Goal: Task Accomplishment & Management: Manage account settings

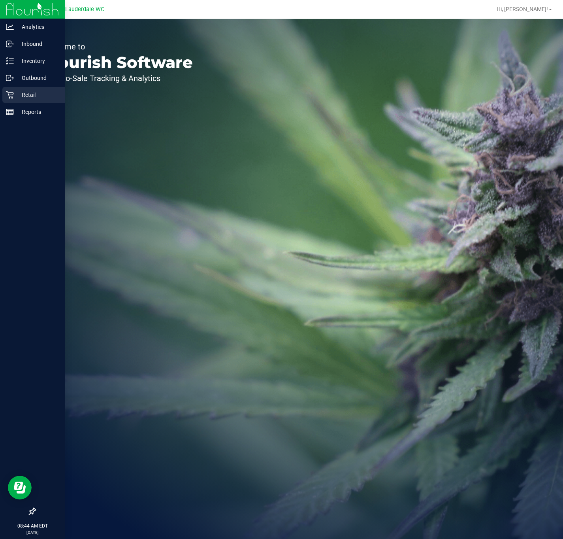
click at [19, 92] on p "Retail" at bounding box center [37, 94] width 47 height 9
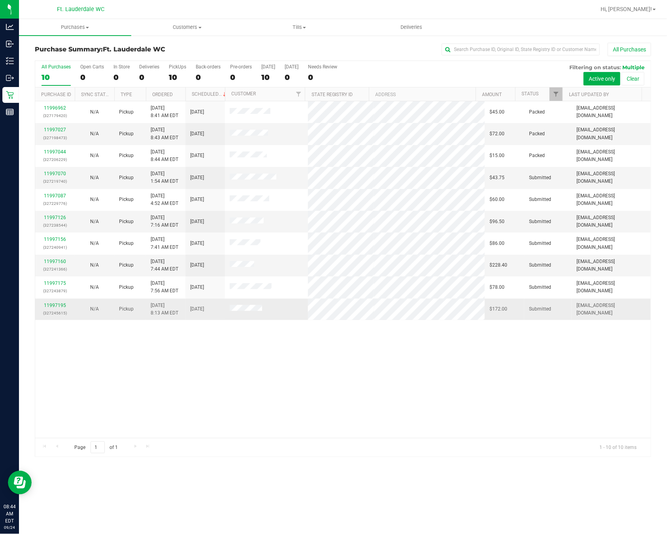
click at [68, 312] on p "(327245615)" at bounding box center [55, 313] width 30 height 8
click at [64, 312] on p "(327245615)" at bounding box center [55, 313] width 30 height 8
click at [63, 306] on link "11997195" at bounding box center [55, 305] width 22 height 6
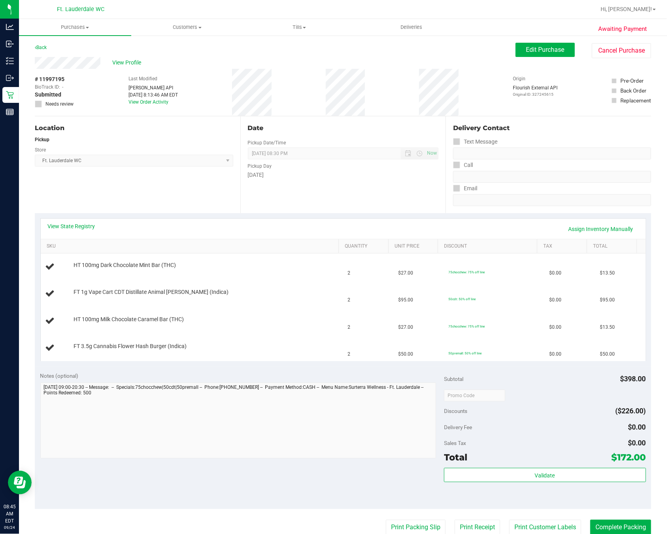
click at [177, 179] on div "Location Pickup Store Ft. Lauderdale WC Select Store [PERSON_NAME][GEOGRAPHIC_D…" at bounding box center [138, 164] width 206 height 97
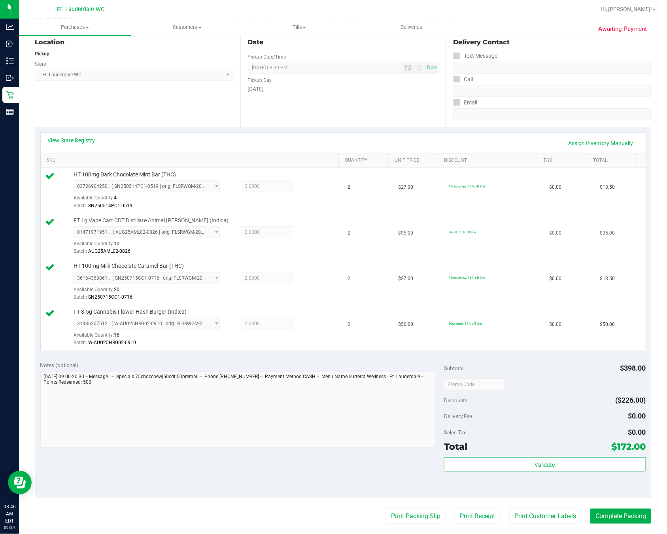
scroll to position [178, 0]
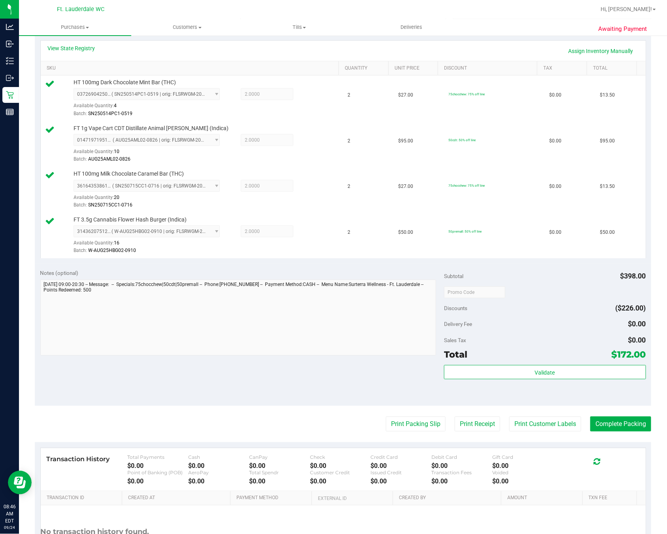
click at [497, 387] on div "Validate" at bounding box center [545, 383] width 202 height 36
click at [497, 379] on button "Validate" at bounding box center [545, 372] width 202 height 14
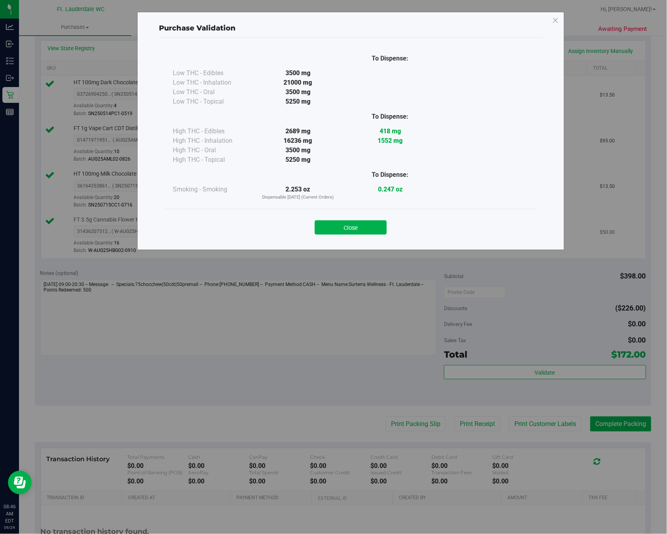
drag, startPoint x: 339, startPoint y: 226, endPoint x: 348, endPoint y: 235, distance: 12.6
click at [340, 226] on button "Close" at bounding box center [351, 227] width 72 height 14
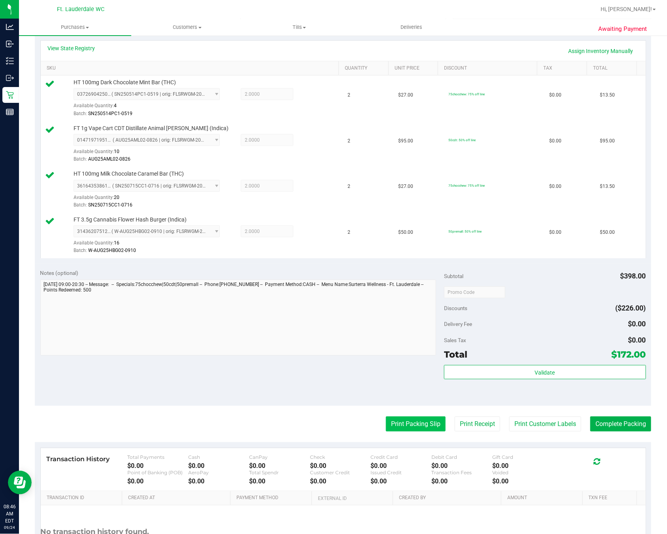
click at [408, 431] on button "Print Packing Slip" at bounding box center [416, 423] width 60 height 15
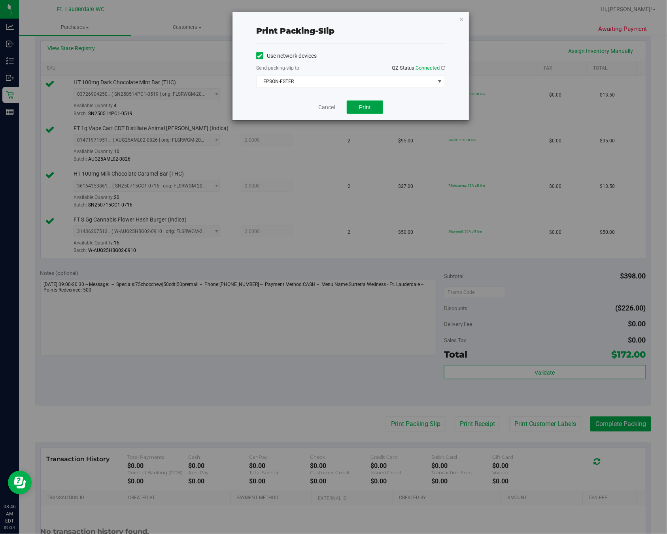
click at [376, 105] on button "Print" at bounding box center [365, 106] width 36 height 13
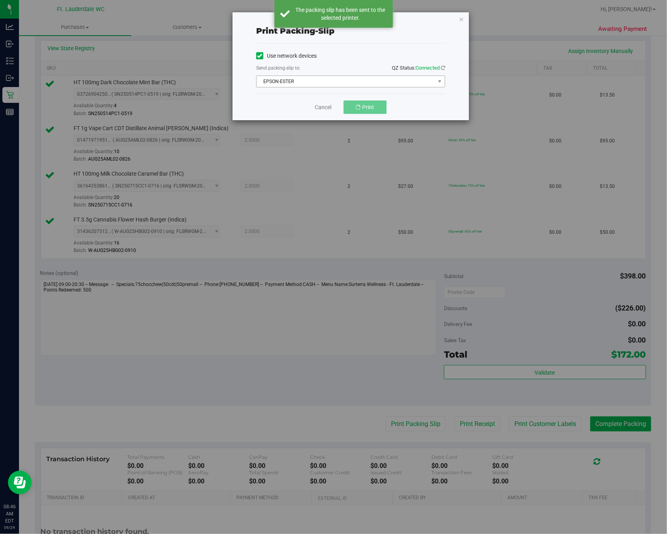
click at [333, 81] on span "EPSON-ESTER" at bounding box center [346, 81] width 178 height 11
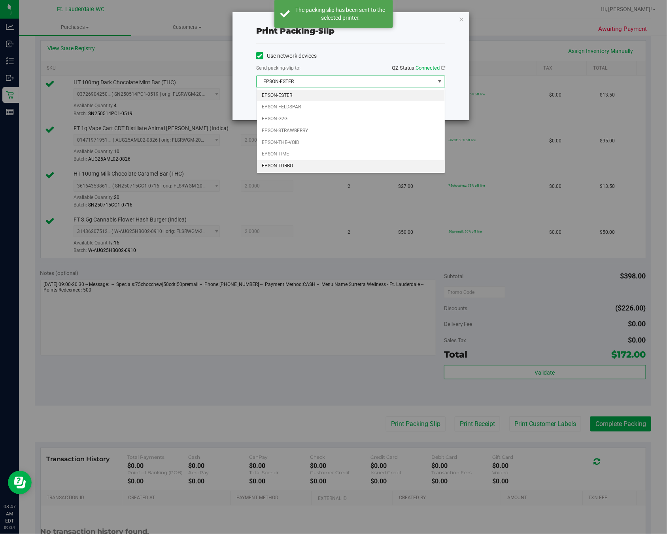
click at [309, 169] on li "EPSON-TURBO" at bounding box center [351, 166] width 188 height 12
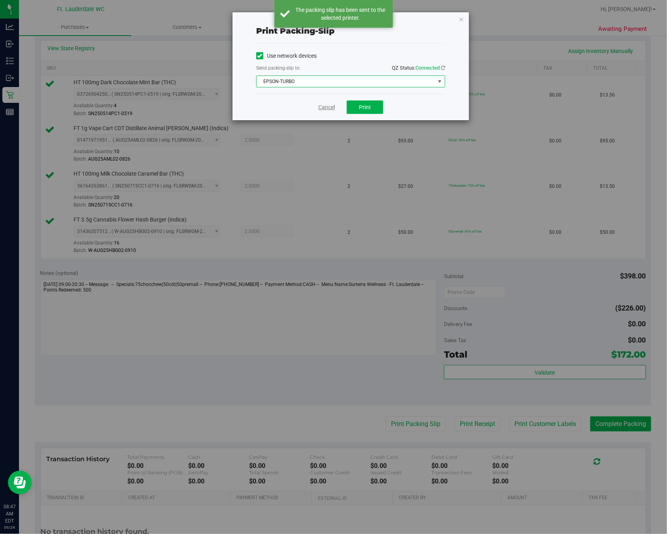
click at [324, 108] on link "Cancel" at bounding box center [326, 107] width 17 height 8
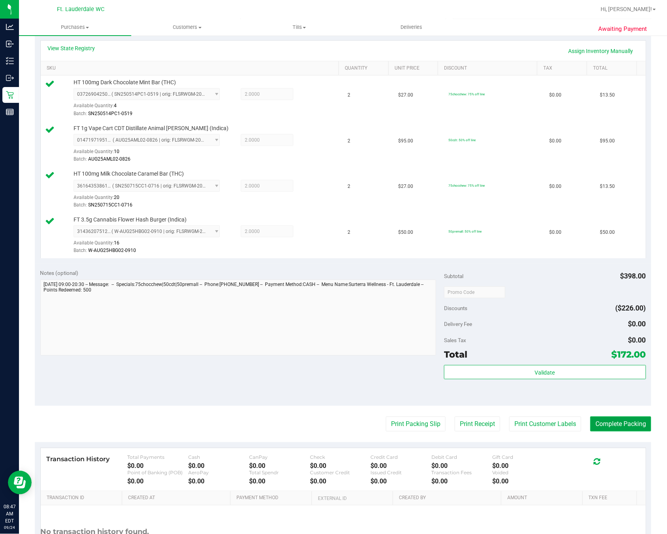
click at [563, 427] on button "Complete Packing" at bounding box center [620, 423] width 61 height 15
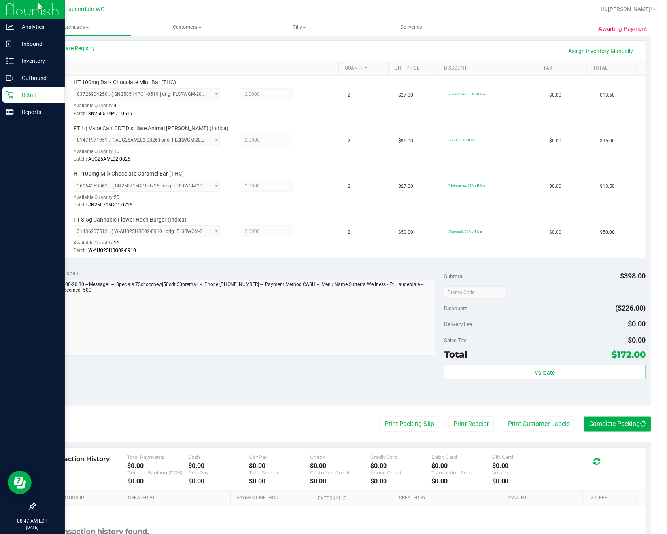
click at [6, 95] on icon at bounding box center [10, 95] width 8 height 8
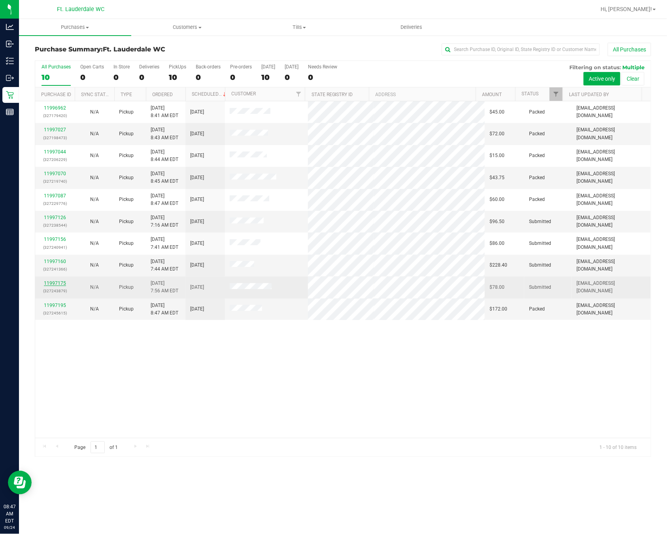
click at [60, 286] on link "11997175" at bounding box center [55, 283] width 22 height 6
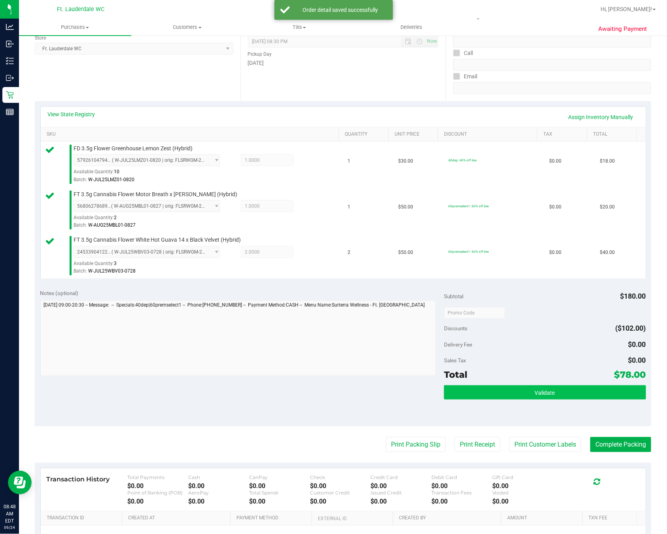
scroll to position [178, 0]
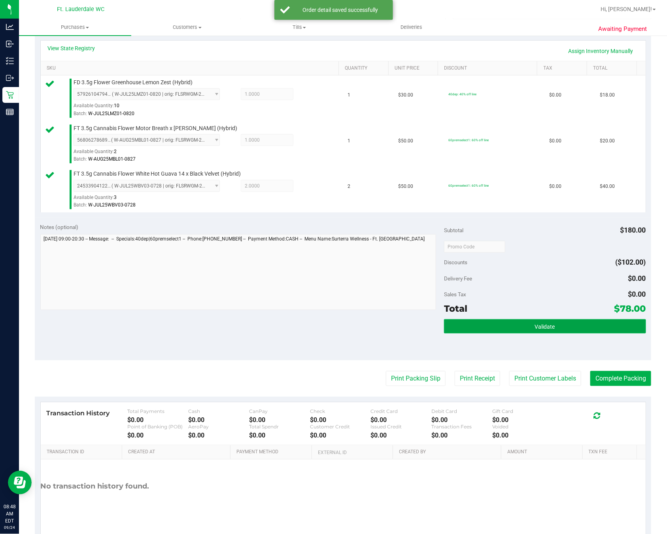
click at [544, 322] on button "Validate" at bounding box center [545, 326] width 202 height 14
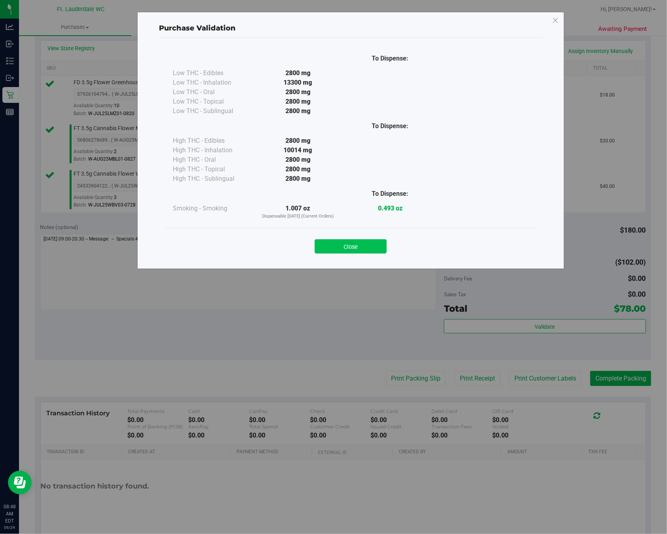
click at [371, 250] on button "Close" at bounding box center [351, 246] width 72 height 14
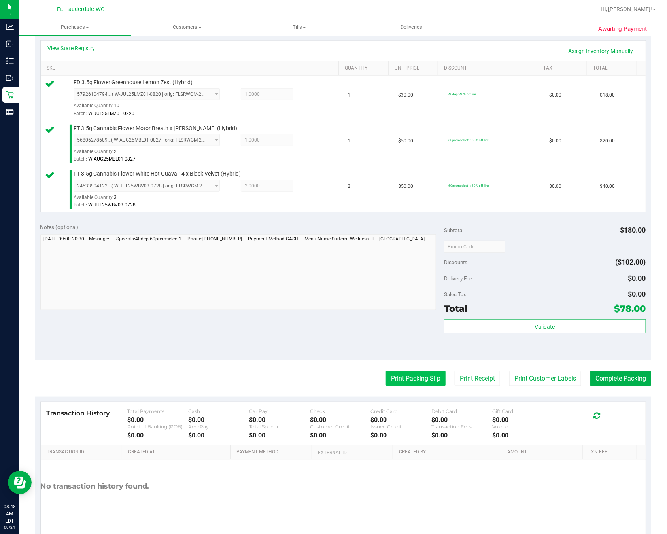
click at [413, 376] on button "Print Packing Slip" at bounding box center [416, 378] width 60 height 15
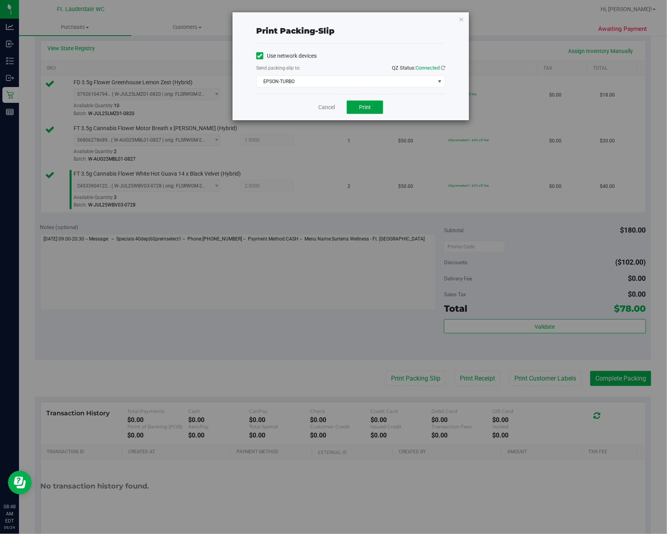
click at [364, 114] on button "Print" at bounding box center [365, 106] width 36 height 13
click at [329, 87] on span "EPSON-TURBO" at bounding box center [346, 81] width 178 height 11
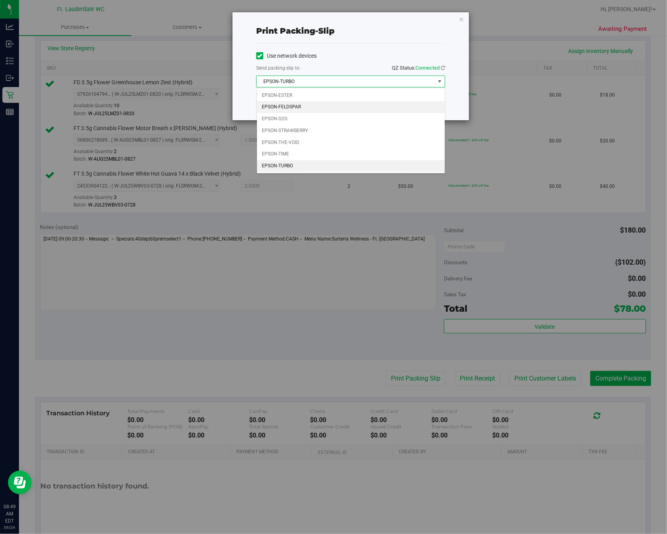
click at [314, 104] on li "EPSON-FELDSPAR" at bounding box center [351, 107] width 188 height 12
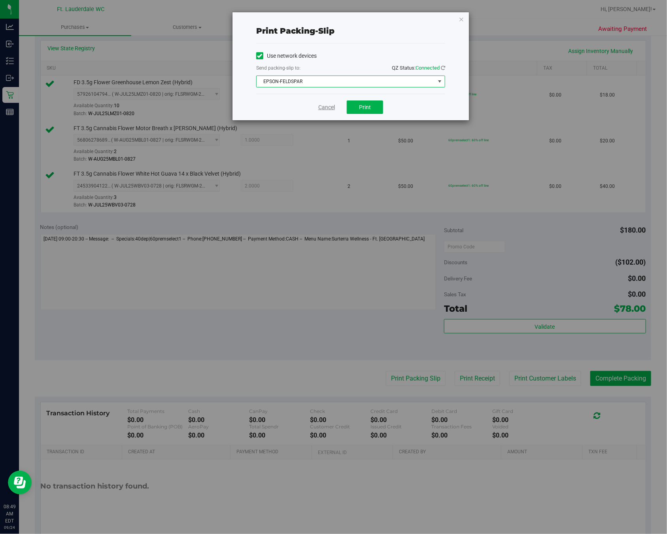
click at [321, 108] on link "Cancel" at bounding box center [326, 107] width 17 height 8
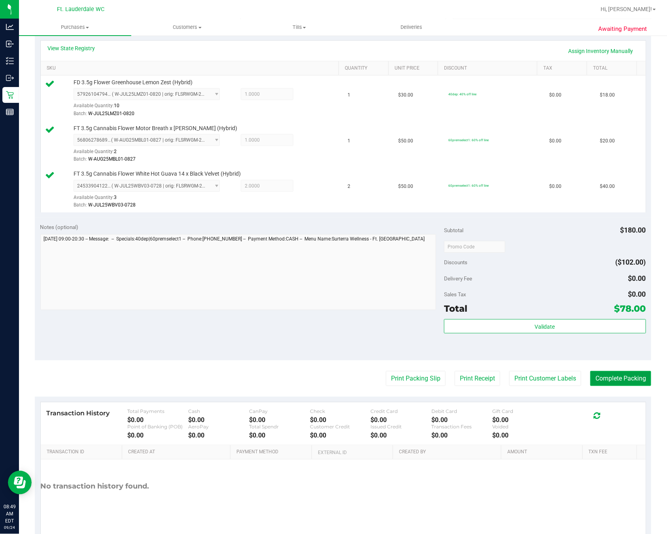
click at [563, 381] on button "Complete Packing" at bounding box center [620, 378] width 61 height 15
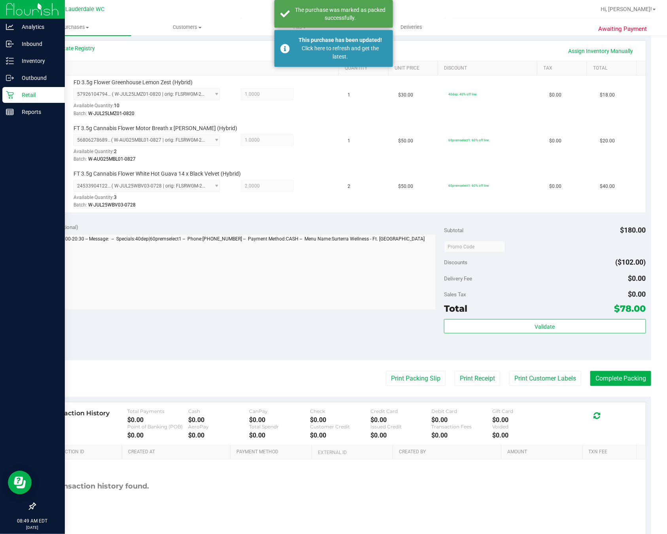
click at [15, 93] on p "Retail" at bounding box center [37, 94] width 47 height 9
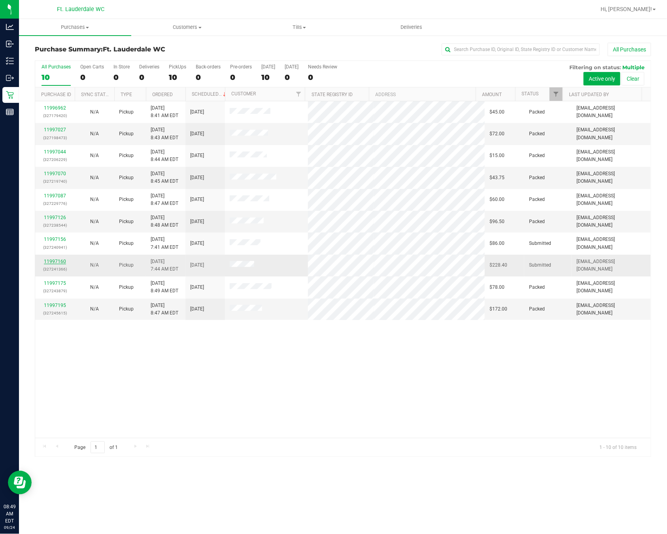
click at [64, 261] on link "11997160" at bounding box center [55, 262] width 22 height 6
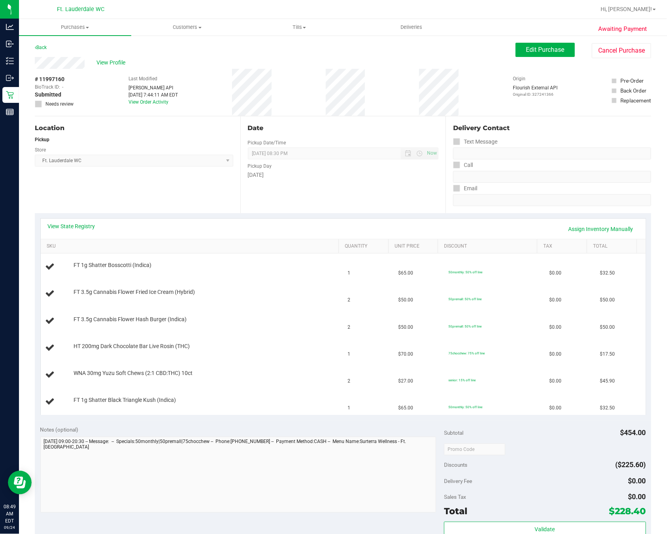
click at [182, 190] on div "Location Pickup Store Ft. Lauderdale WC Select Store [PERSON_NAME][GEOGRAPHIC_D…" at bounding box center [138, 164] width 206 height 97
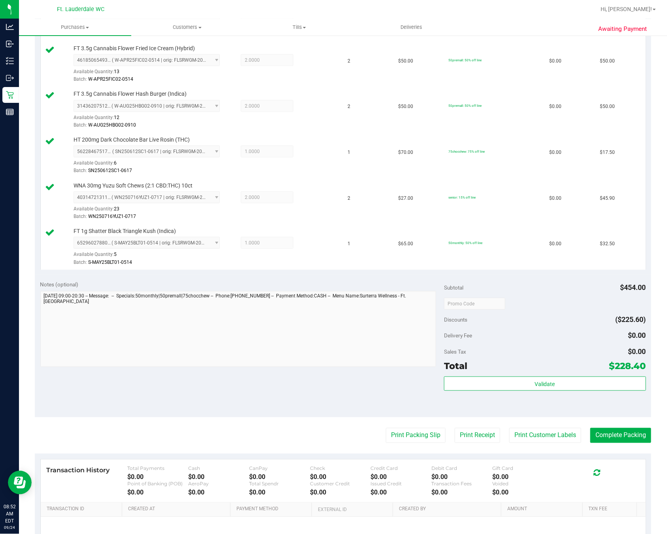
scroll to position [347, 0]
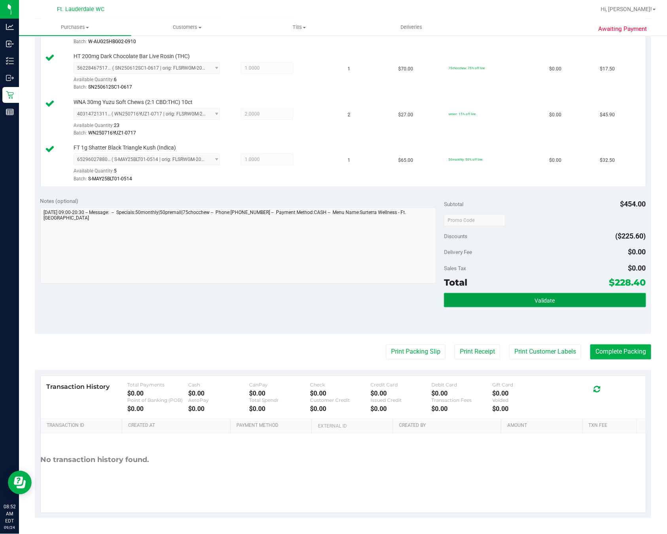
click at [480, 293] on button "Validate" at bounding box center [545, 300] width 202 height 14
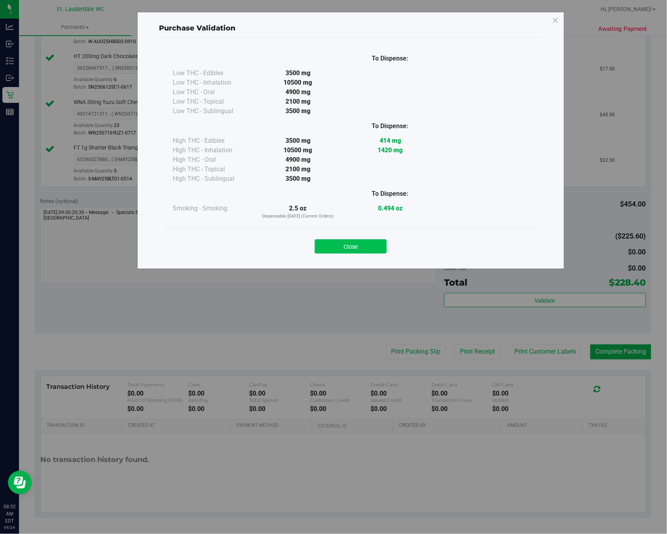
click at [350, 248] on button "Close" at bounding box center [351, 246] width 72 height 14
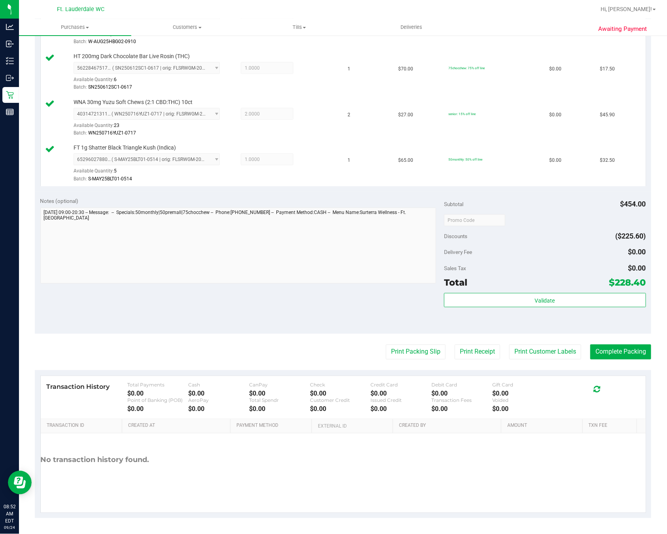
click at [397, 371] on div "Transaction History Total Payments $0.00 Cash $0.00 CanPay $0.00 Check $0.00 Cr…" at bounding box center [343, 444] width 616 height 148
click at [397, 344] on button "Print Packing Slip" at bounding box center [416, 351] width 60 height 15
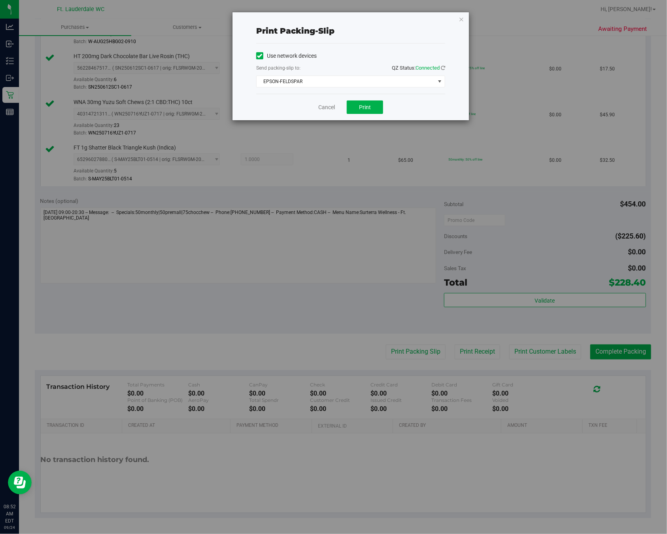
click at [372, 117] on div "Cancel Print" at bounding box center [350, 107] width 189 height 26
click at [332, 85] on span "EPSON-FELDSPAR" at bounding box center [346, 81] width 178 height 11
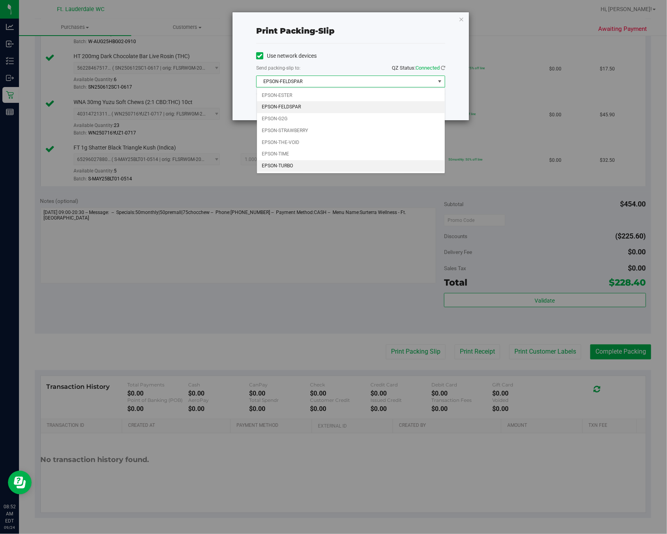
click at [300, 166] on li "EPSON-TURBO" at bounding box center [351, 166] width 188 height 12
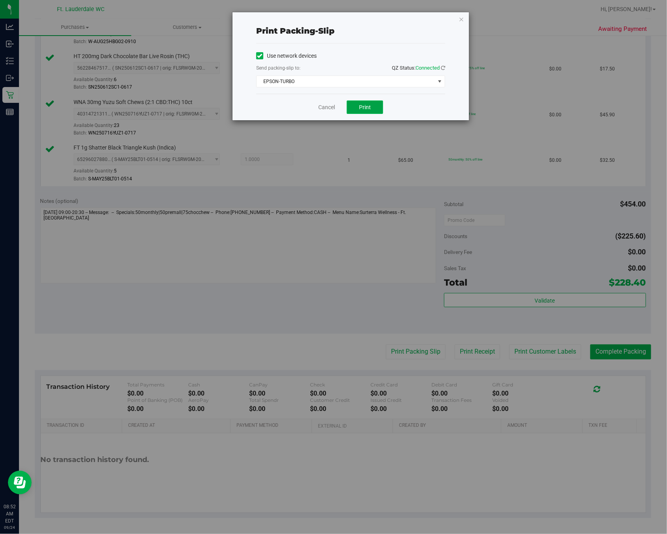
click at [359, 110] on span "Print" at bounding box center [365, 107] width 12 height 6
click at [330, 106] on link "Cancel" at bounding box center [326, 107] width 17 height 8
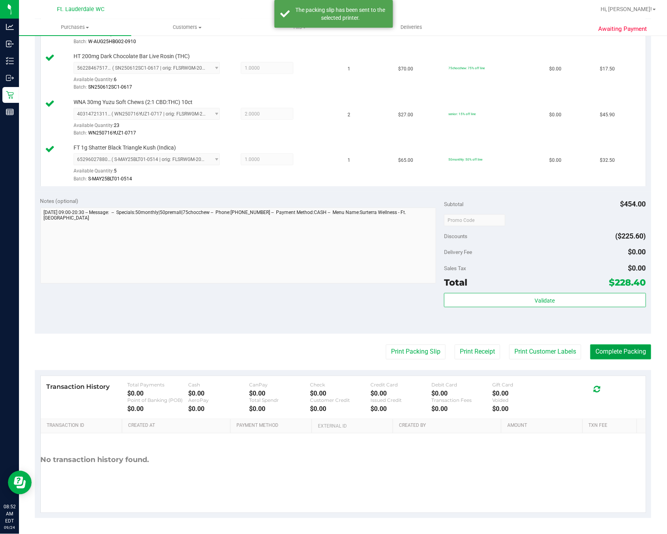
click at [563, 353] on button "Complete Packing" at bounding box center [620, 351] width 61 height 15
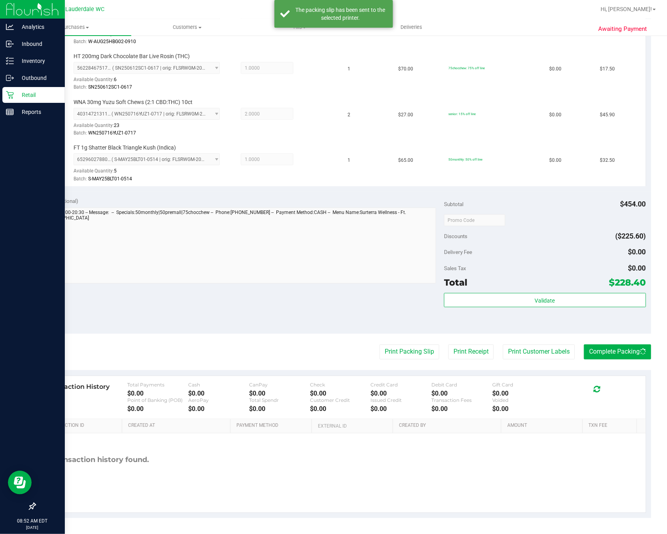
click at [8, 98] on icon at bounding box center [10, 95] width 8 height 8
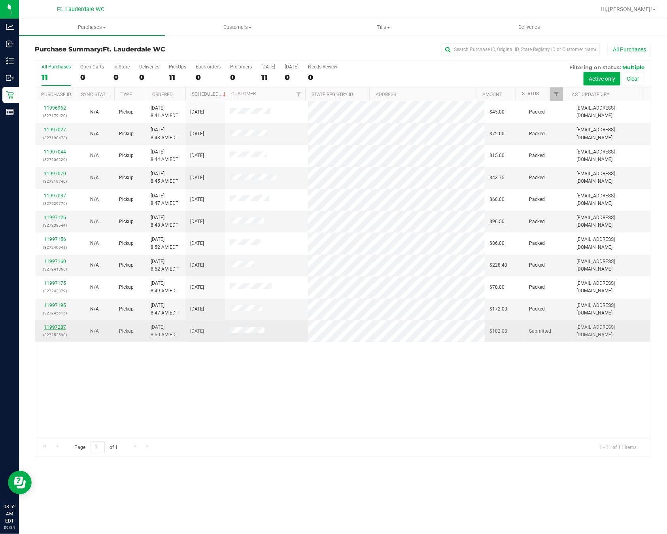
click at [52, 327] on link "11997287" at bounding box center [55, 327] width 22 height 6
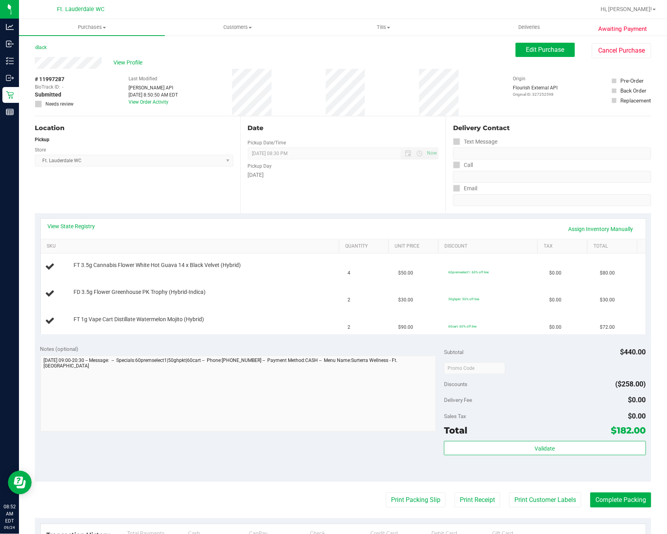
click at [165, 171] on div "Location Pickup Store Ft. Lauderdale WC Select Store [PERSON_NAME][GEOGRAPHIC_D…" at bounding box center [138, 164] width 206 height 97
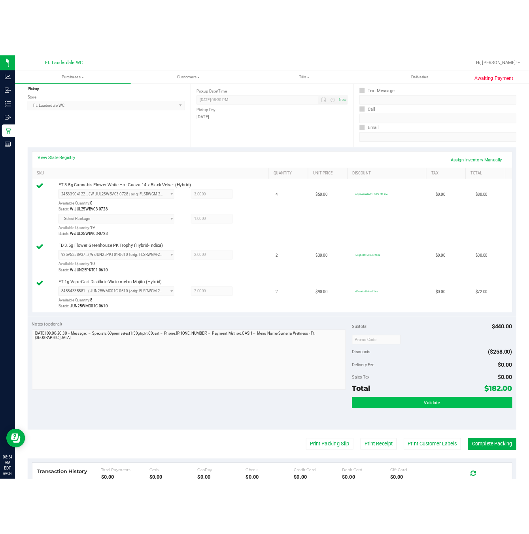
scroll to position [119, 0]
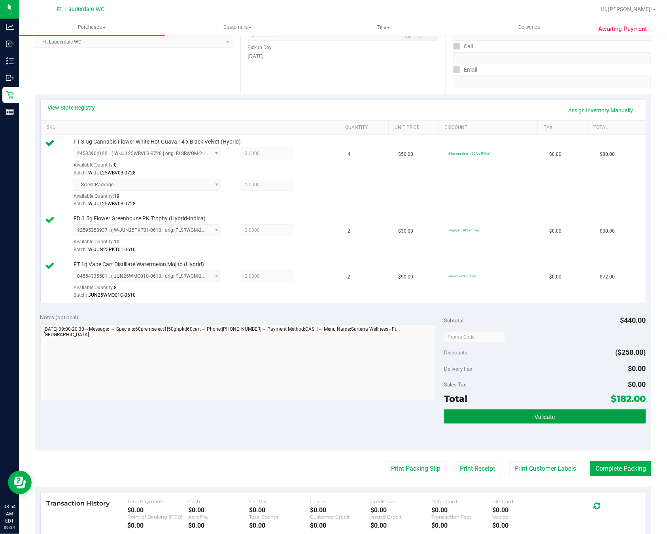
click at [516, 423] on button "Validate" at bounding box center [545, 416] width 202 height 14
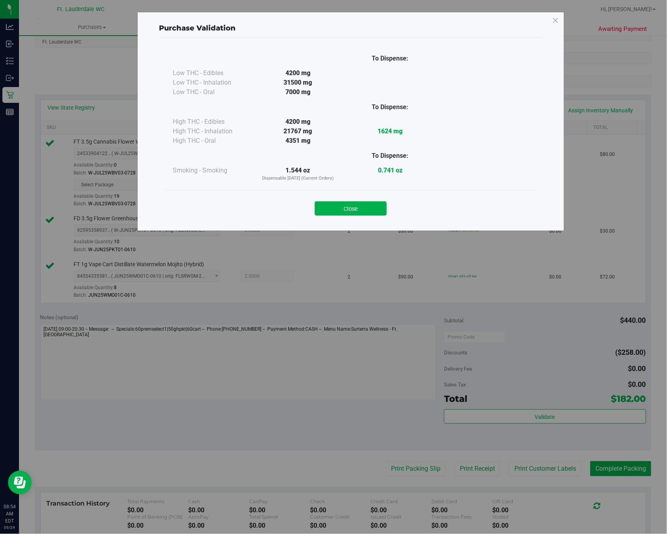
click at [378, 216] on div "Close" at bounding box center [351, 206] width 372 height 32
click at [376, 209] on button "Close" at bounding box center [351, 208] width 72 height 14
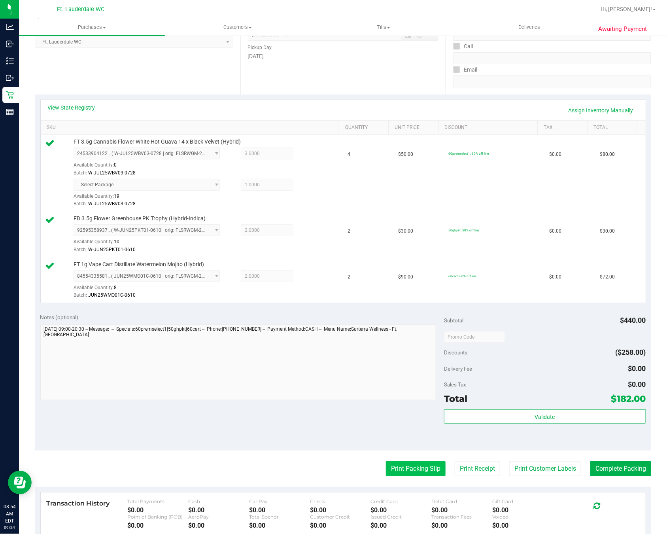
click at [387, 467] on button "Print Packing Slip" at bounding box center [416, 468] width 60 height 15
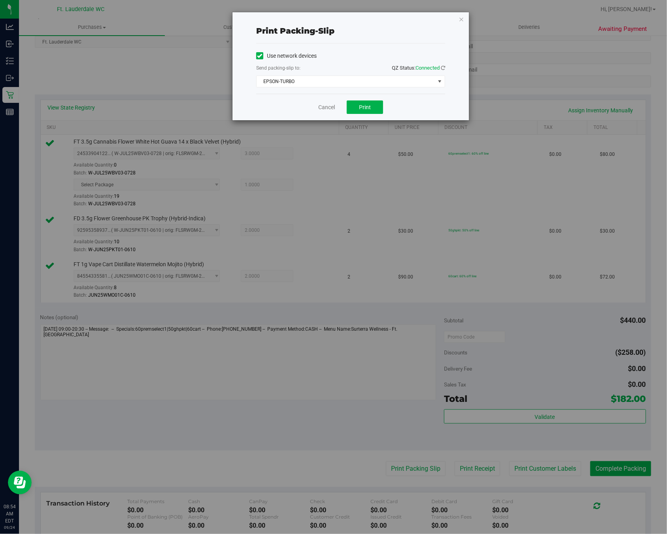
click at [352, 99] on div "Cancel Print" at bounding box center [350, 107] width 189 height 26
click at [361, 102] on button "Print" at bounding box center [365, 106] width 36 height 13
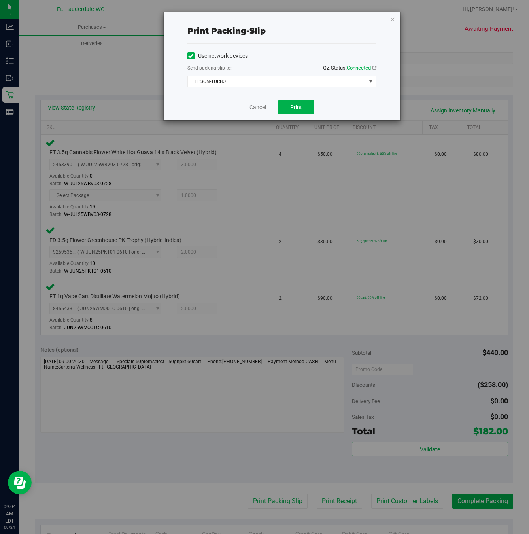
click at [257, 112] on link "Cancel" at bounding box center [258, 107] width 17 height 8
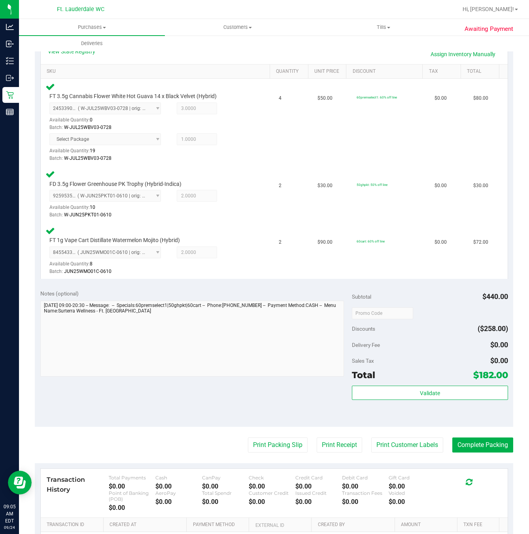
scroll to position [278, 0]
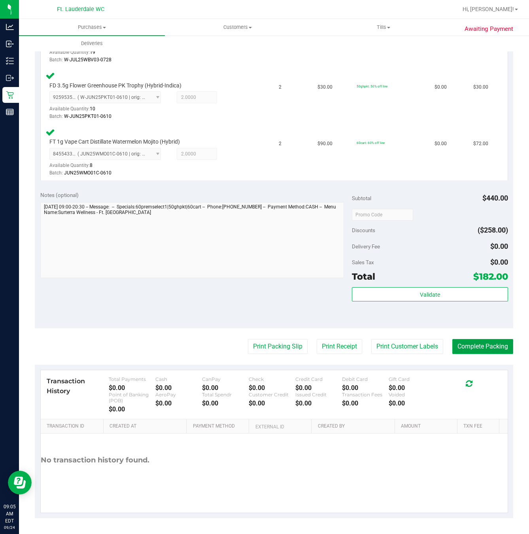
click at [470, 348] on button "Complete Packing" at bounding box center [482, 346] width 61 height 15
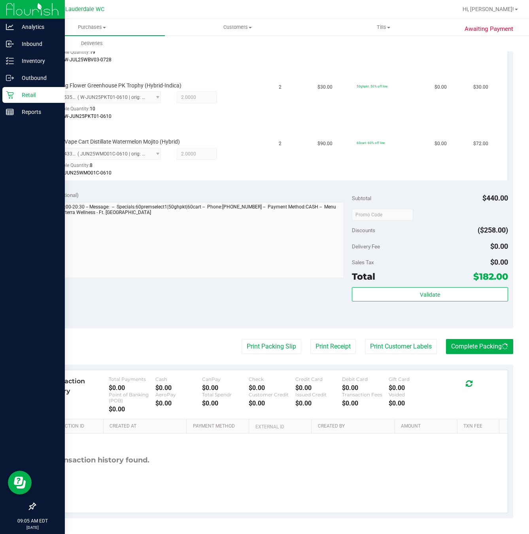
click at [8, 89] on div "Retail" at bounding box center [33, 95] width 62 height 16
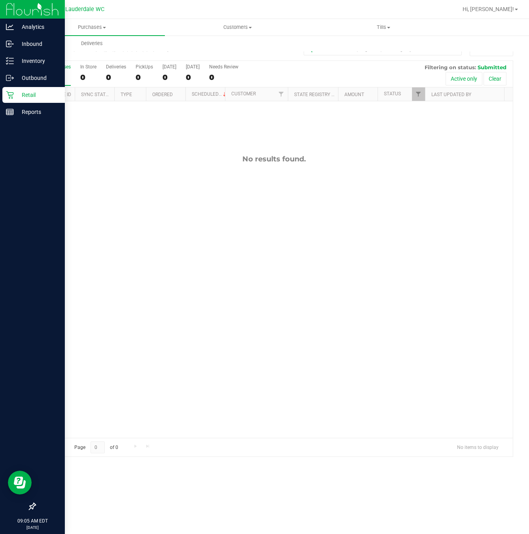
click at [26, 92] on p "Retail" at bounding box center [37, 94] width 47 height 9
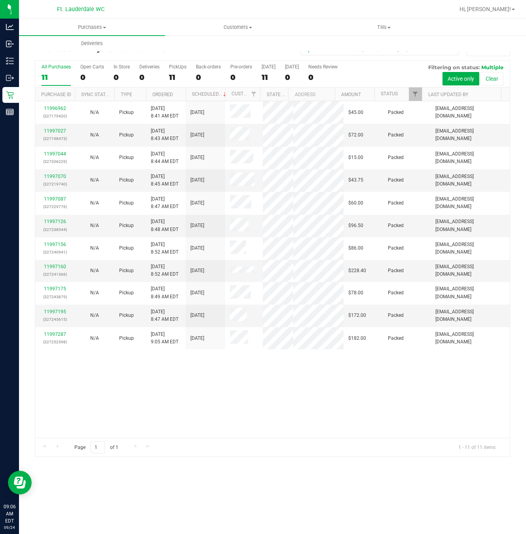
click at [208, 415] on div "11996962 (327179420) N/A Pickup [DATE] 8:41 AM EDT 9/24/2025 $45.00 Packed [EMA…" at bounding box center [272, 269] width 474 height 337
drag, startPoint x: 208, startPoint y: 415, endPoint x: 171, endPoint y: 399, distance: 40.6
click at [161, 413] on div "11996962 (327179420) N/A Pickup [DATE] 8:41 AM EDT 9/24/2025 $45.00 Packed [EMA…" at bounding box center [272, 269] width 474 height 337
click at [254, 397] on div "11996962 (327179420) N/A Pickup [DATE] 8:41 AM EDT 9/24/2025 $45.00 Packed [EMA…" at bounding box center [272, 269] width 474 height 337
click at [177, 79] on div "11" at bounding box center [177, 77] width 17 height 9
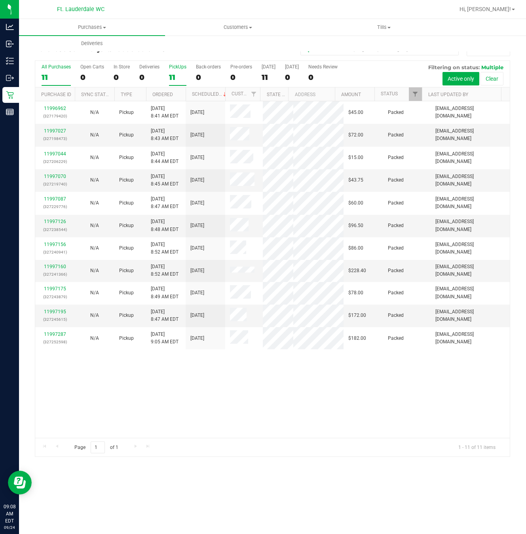
click at [0, 0] on input "PickUps 11" at bounding box center [0, 0] width 0 height 0
click at [215, 431] on div "11996962 (327179420) N/A Pickup [DATE] 8:41 AM EDT 9/24/2025 $45.00 Packed [EMA…" at bounding box center [272, 269] width 474 height 337
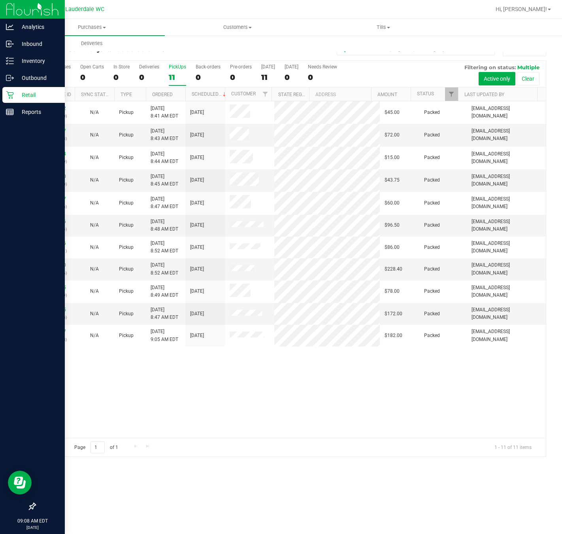
drag, startPoint x: 2, startPoint y: 217, endPoint x: 12, endPoint y: 220, distance: 10.6
click at [12, 220] on div at bounding box center [32, 310] width 65 height 378
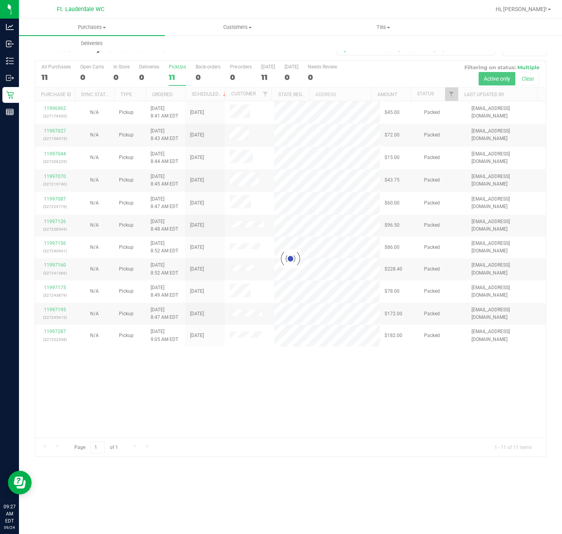
click at [227, 380] on div at bounding box center [290, 258] width 511 height 395
click at [228, 386] on div at bounding box center [290, 258] width 511 height 395
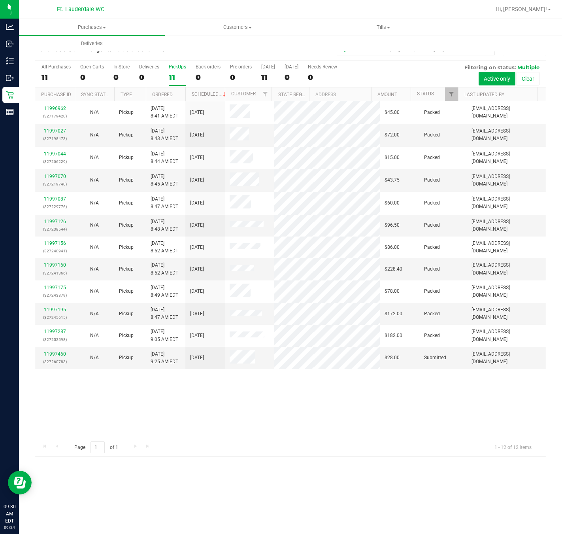
click at [248, 429] on div "11996962 (327179420) N/A Pickup [DATE] 8:41 AM EDT 9/24/2025 $45.00 Packed [EMA…" at bounding box center [290, 269] width 511 height 337
click at [61, 357] on link "11997460" at bounding box center [55, 354] width 22 height 6
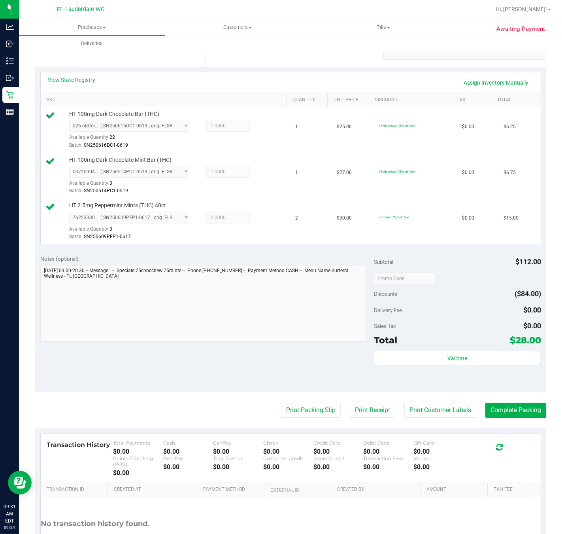
scroll to position [147, 0]
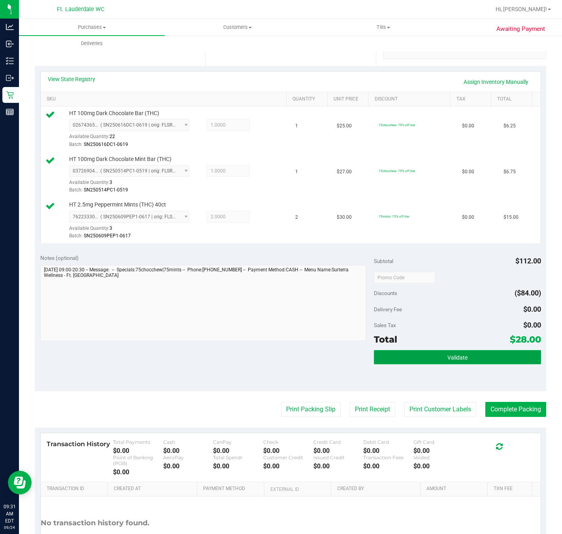
click at [444, 364] on button "Validate" at bounding box center [457, 357] width 167 height 14
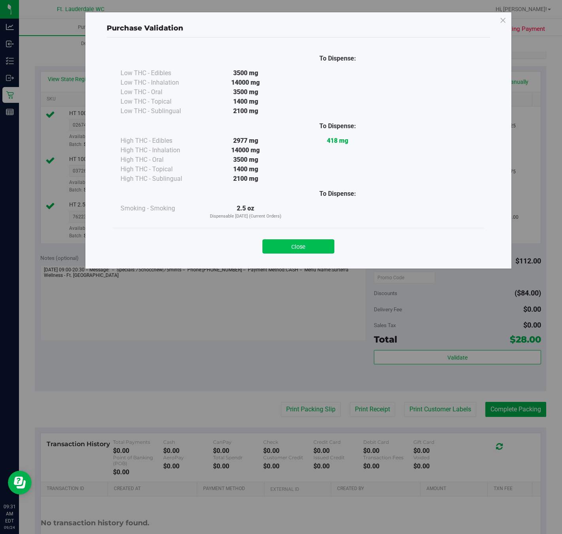
click at [297, 250] on button "Close" at bounding box center [299, 246] width 72 height 14
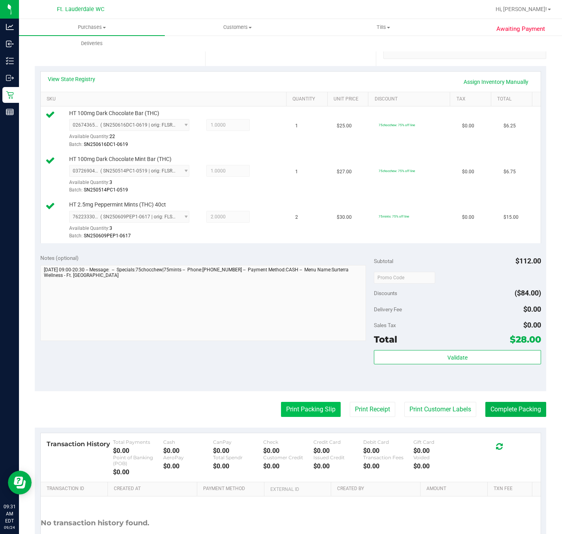
click at [308, 412] on button "Print Packing Slip" at bounding box center [311, 409] width 60 height 15
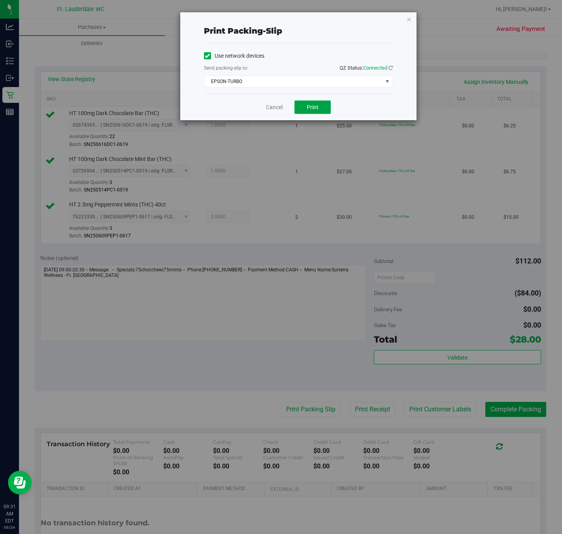
click at [318, 102] on button "Print" at bounding box center [313, 106] width 36 height 13
click at [408, 17] on icon "button" at bounding box center [409, 18] width 6 height 9
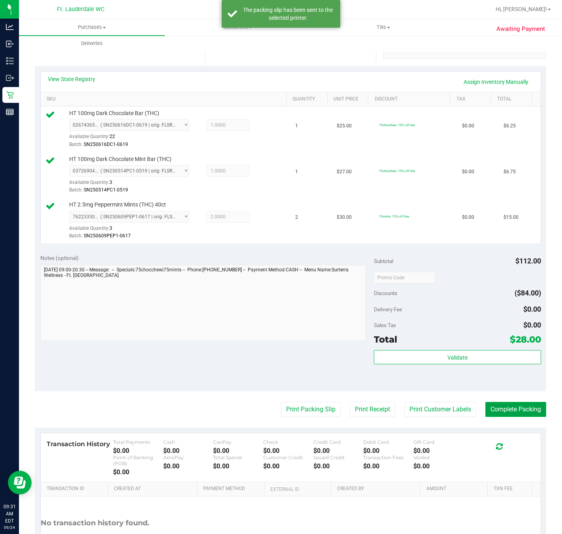
click at [508, 410] on button "Complete Packing" at bounding box center [516, 409] width 61 height 15
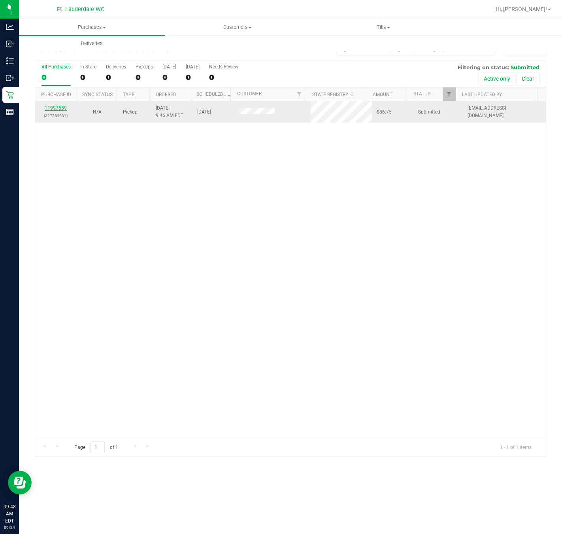
click at [62, 110] on link "11997559" at bounding box center [56, 108] width 22 height 6
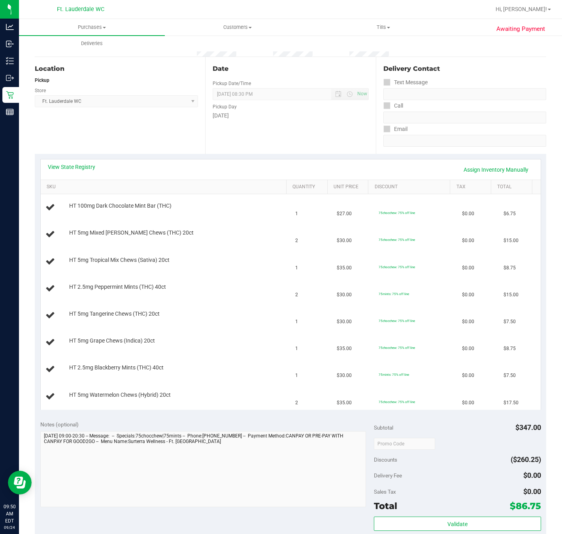
scroll to position [60, 0]
click at [80, 165] on link "View State Registry" at bounding box center [71, 167] width 47 height 8
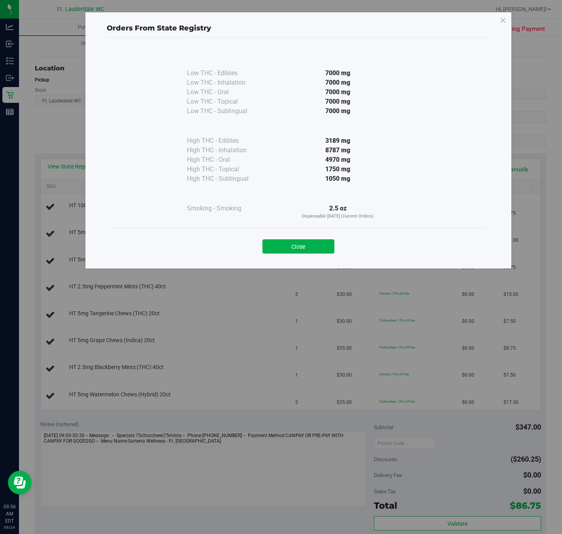
click at [314, 229] on div "Close" at bounding box center [299, 244] width 372 height 32
click at [306, 245] on button "Close" at bounding box center [299, 246] width 72 height 14
click at [291, 229] on td "2" at bounding box center [312, 234] width 42 height 27
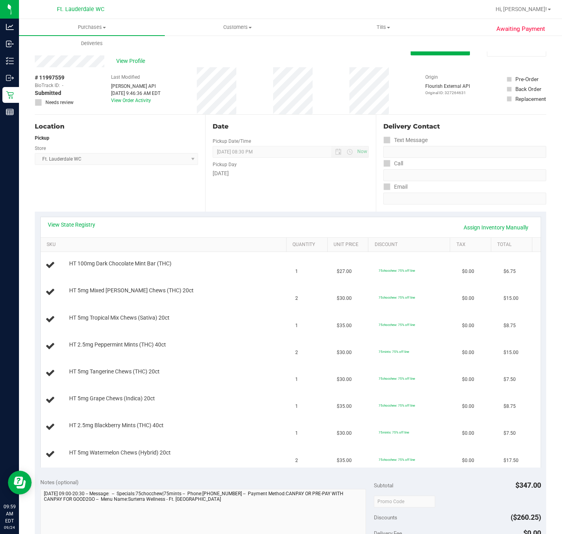
scroll to position [0, 0]
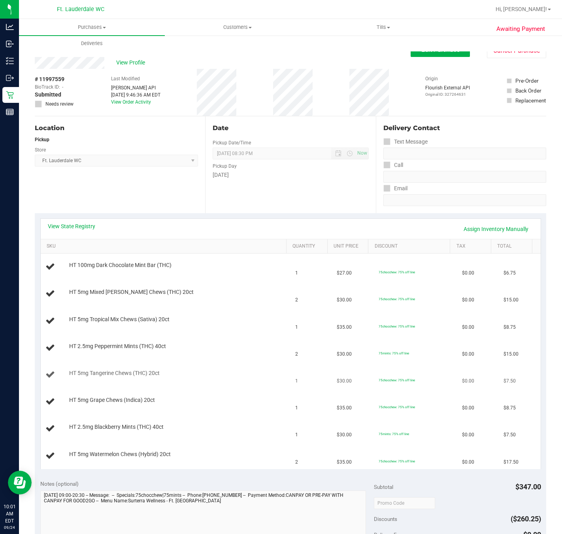
click at [211, 377] on div at bounding box center [177, 377] width 217 height 0
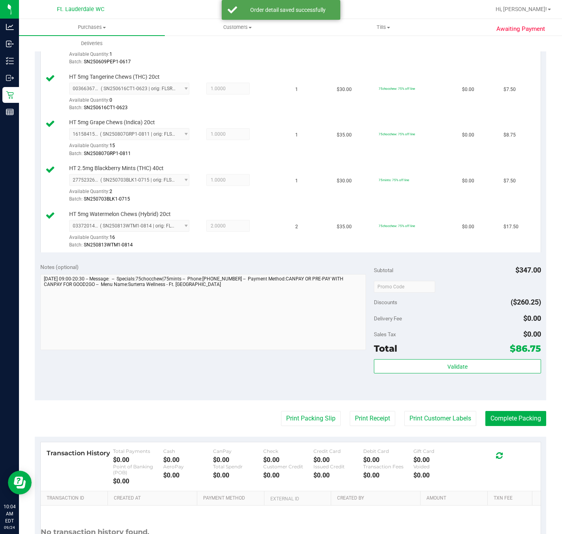
scroll to position [365, 0]
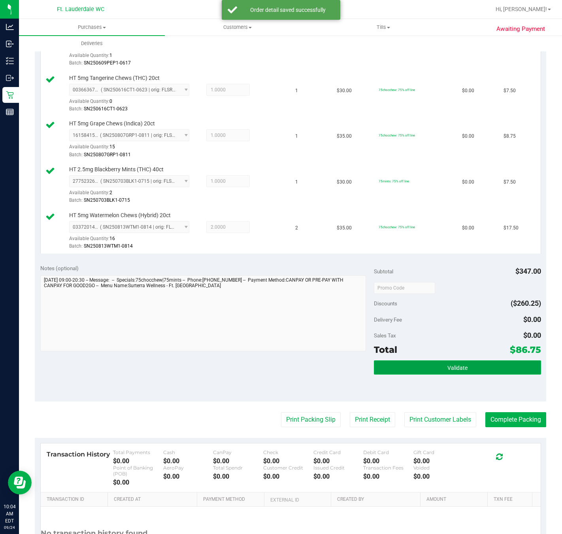
click at [449, 371] on span "Validate" at bounding box center [458, 368] width 20 height 6
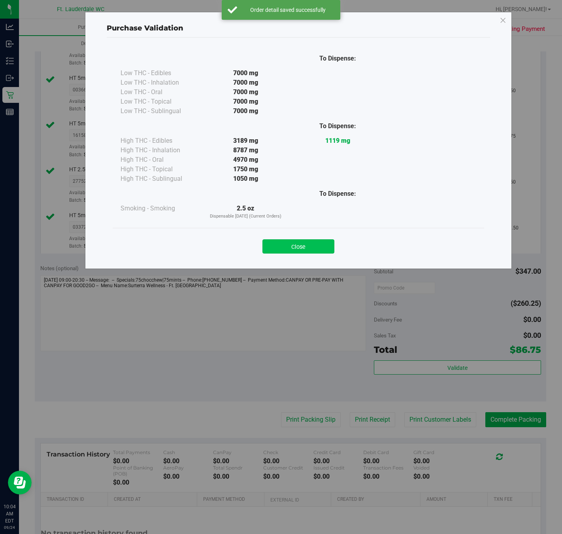
click at [316, 251] on button "Close" at bounding box center [299, 246] width 72 height 14
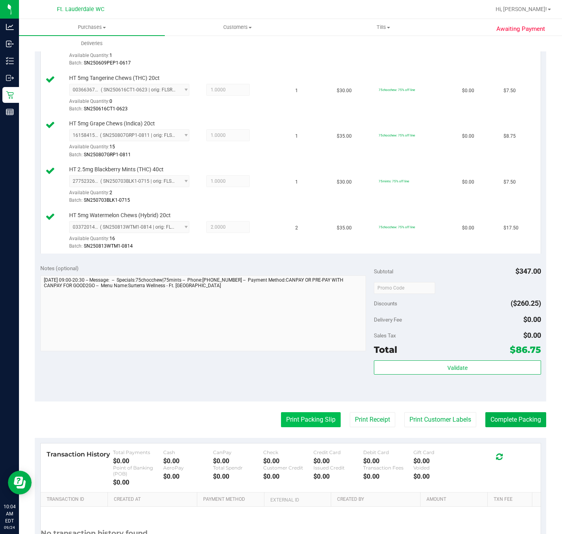
click at [304, 423] on button "Print Packing Slip" at bounding box center [311, 419] width 60 height 15
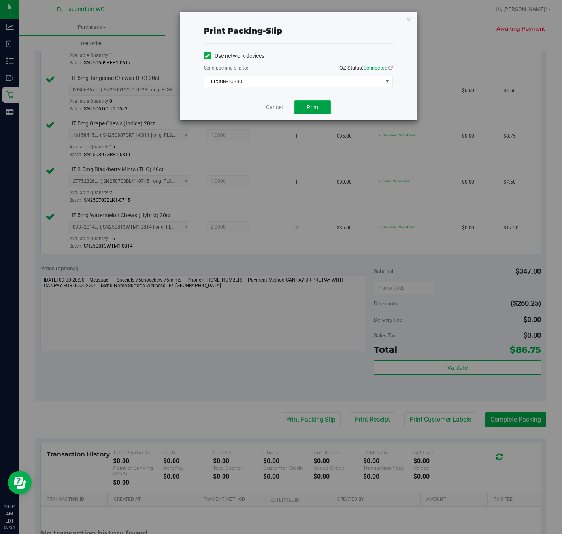
click at [316, 107] on span "Print" at bounding box center [313, 107] width 12 height 6
click at [407, 19] on icon "button" at bounding box center [409, 18] width 6 height 9
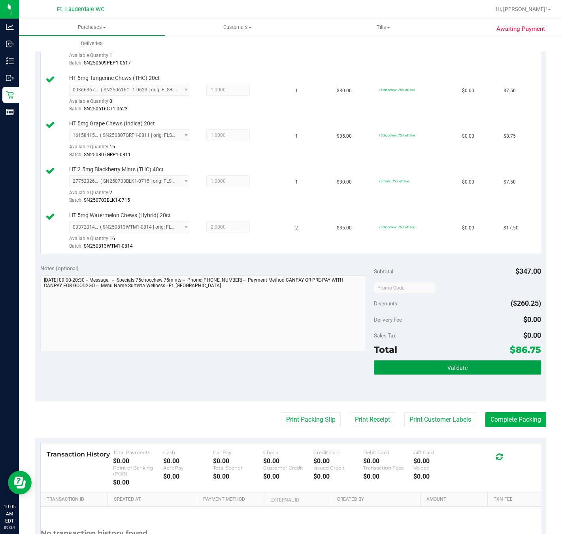
click at [448, 371] on span "Validate" at bounding box center [458, 368] width 20 height 6
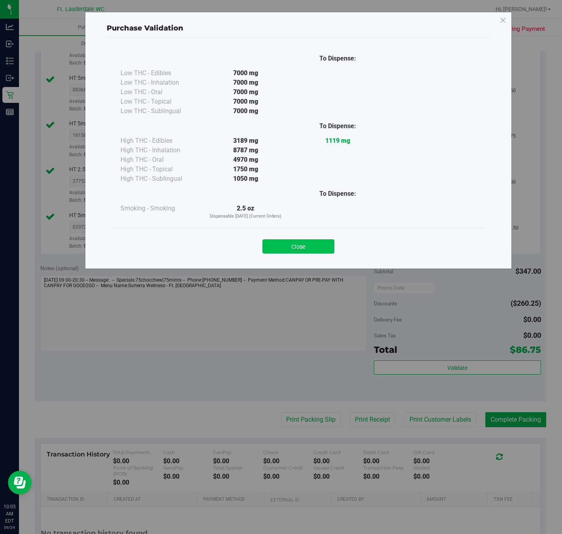
click at [292, 250] on button "Close" at bounding box center [299, 246] width 72 height 14
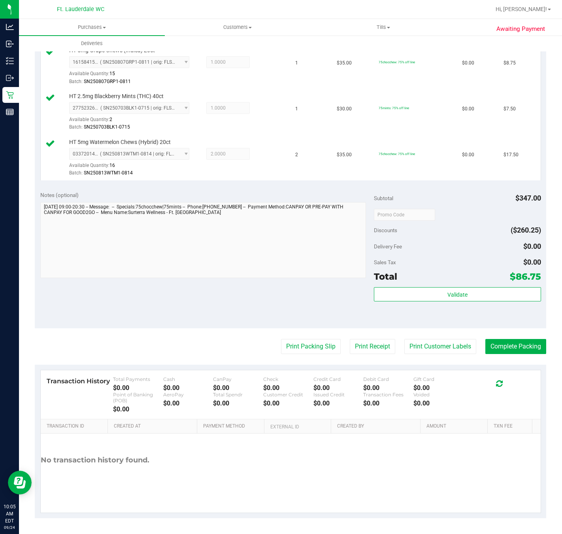
scroll to position [445, 0]
click at [513, 346] on button "Complete Packing" at bounding box center [516, 346] width 61 height 15
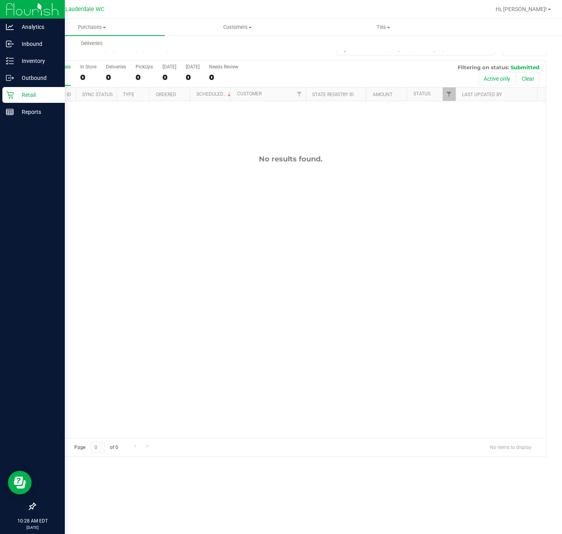
click at [27, 96] on p "Retail" at bounding box center [37, 94] width 47 height 9
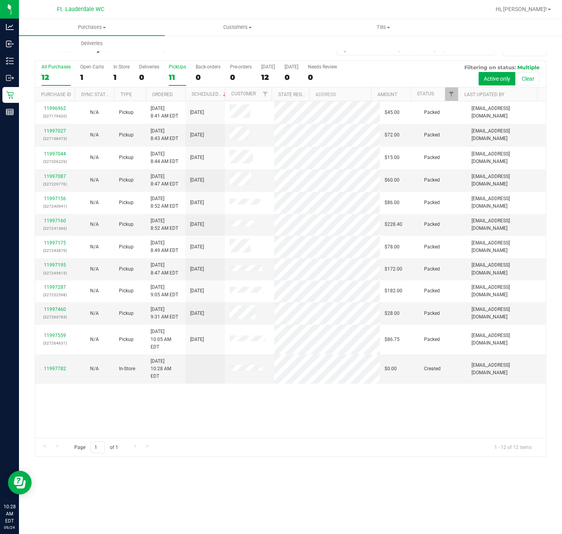
click at [169, 81] on div "11" at bounding box center [177, 77] width 17 height 9
click at [0, 0] on input "PickUps 11" at bounding box center [0, 0] width 0 height 0
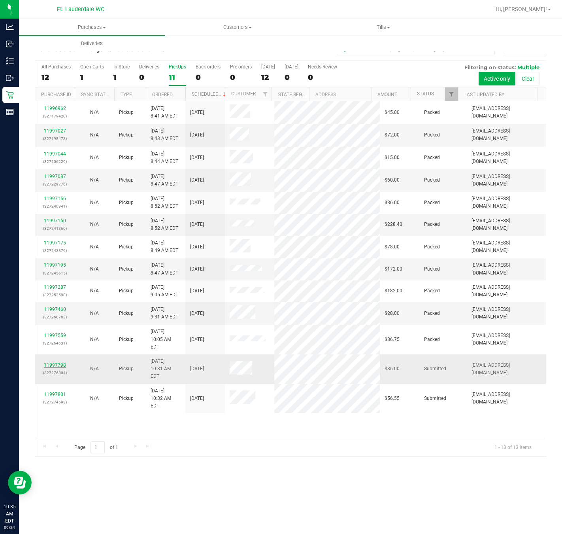
click at [61, 368] on link "11997798" at bounding box center [55, 365] width 22 height 6
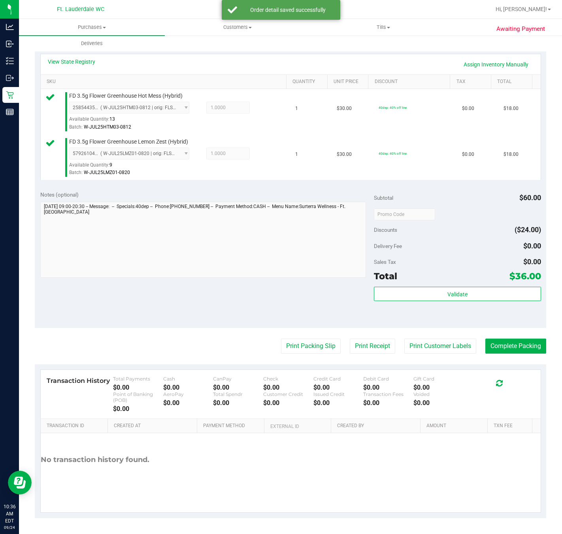
scroll to position [164, 0]
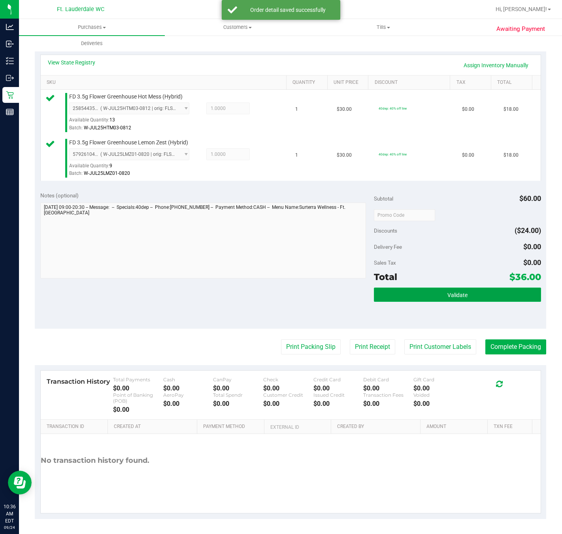
click at [432, 300] on button "Validate" at bounding box center [457, 294] width 167 height 14
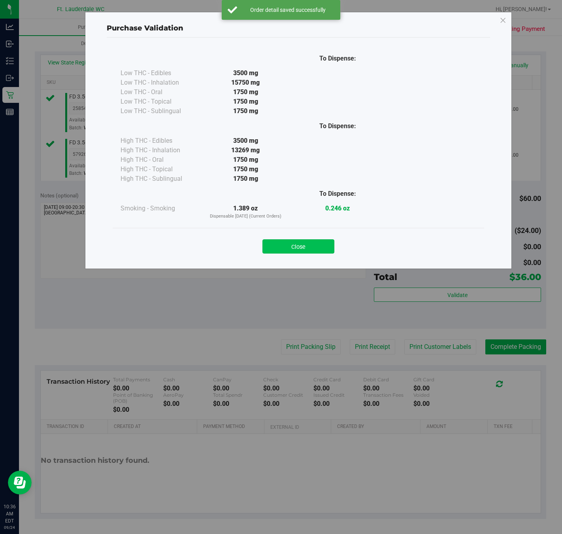
click at [306, 244] on button "Close" at bounding box center [299, 246] width 72 height 14
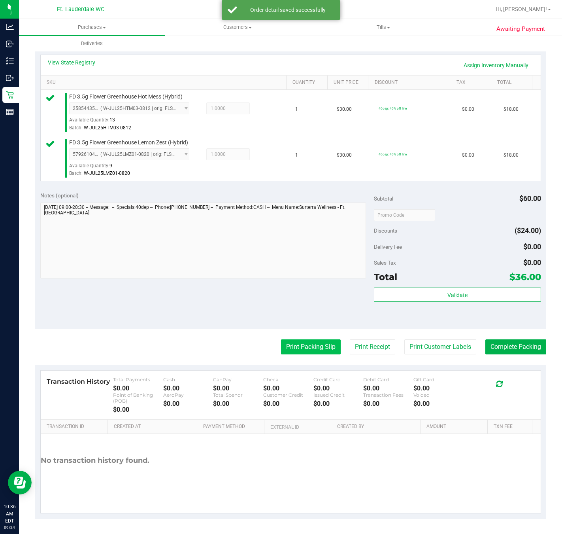
click at [295, 349] on button "Print Packing Slip" at bounding box center [311, 346] width 60 height 15
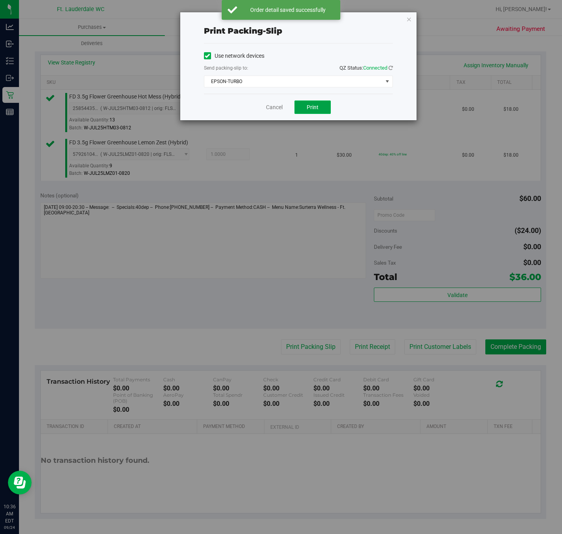
click at [318, 103] on button "Print" at bounding box center [313, 106] width 36 height 13
click at [408, 19] on icon "button" at bounding box center [409, 18] width 6 height 9
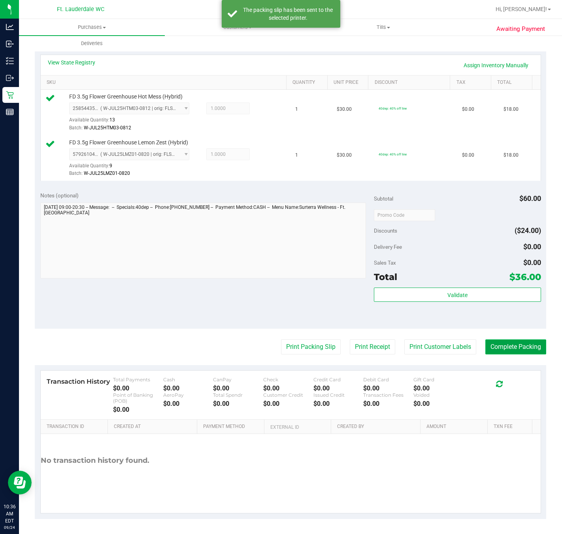
click at [493, 348] on button "Complete Packing" at bounding box center [516, 346] width 61 height 15
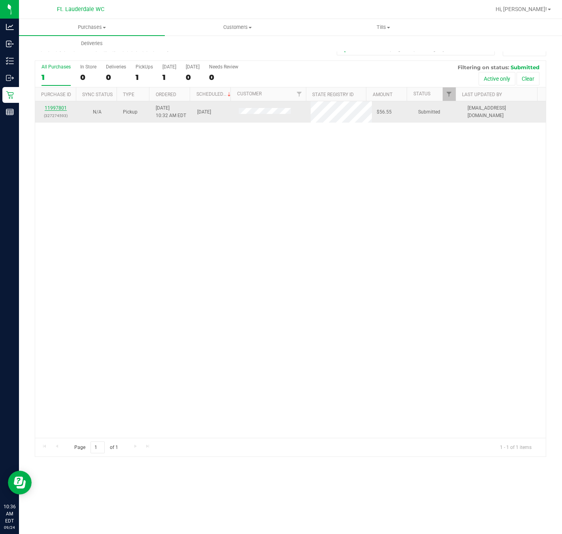
click at [61, 111] on link "11997801" at bounding box center [56, 108] width 22 height 6
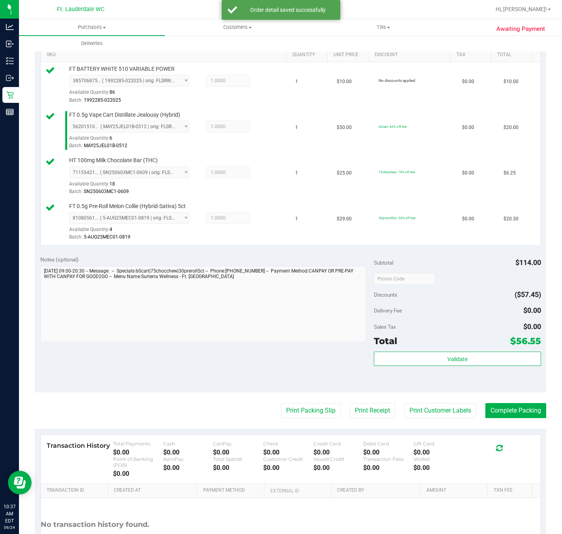
scroll to position [192, 0]
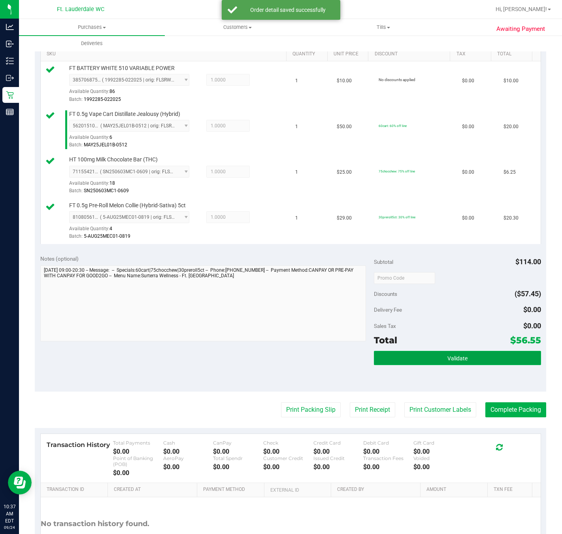
click at [448, 361] on span "Validate" at bounding box center [458, 358] width 20 height 6
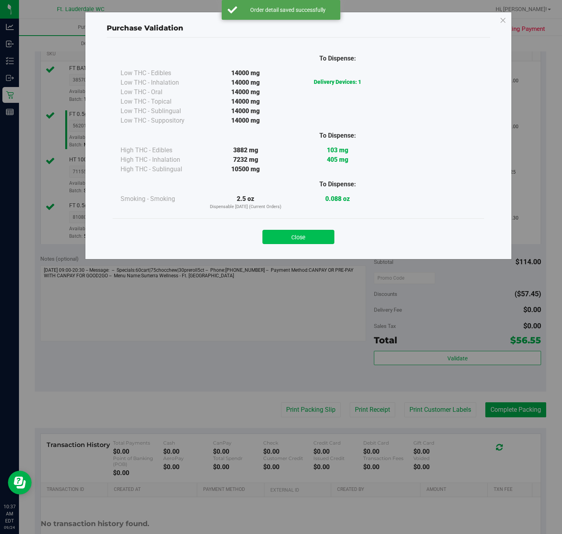
click at [309, 244] on button "Close" at bounding box center [299, 237] width 72 height 14
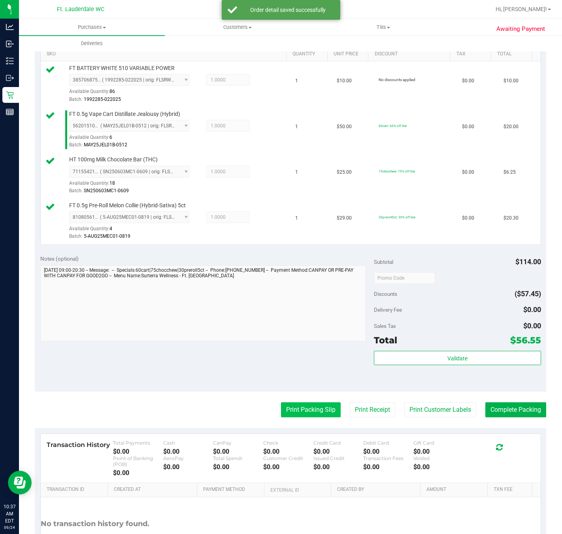
click at [310, 413] on button "Print Packing Slip" at bounding box center [311, 409] width 60 height 15
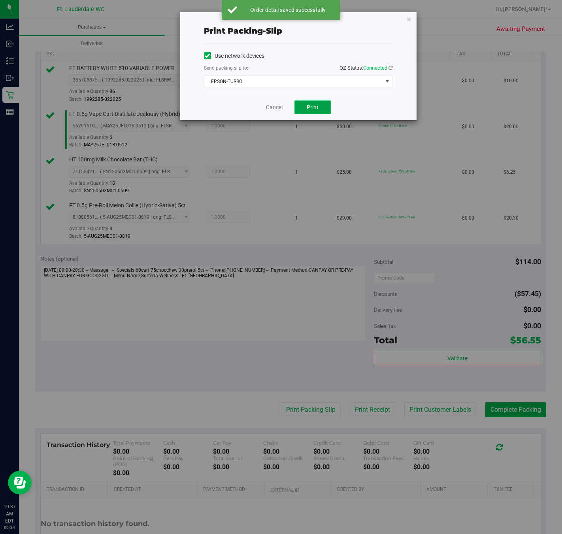
click at [319, 105] on button "Print" at bounding box center [313, 106] width 36 height 13
click at [406, 23] on icon "button" at bounding box center [409, 18] width 6 height 9
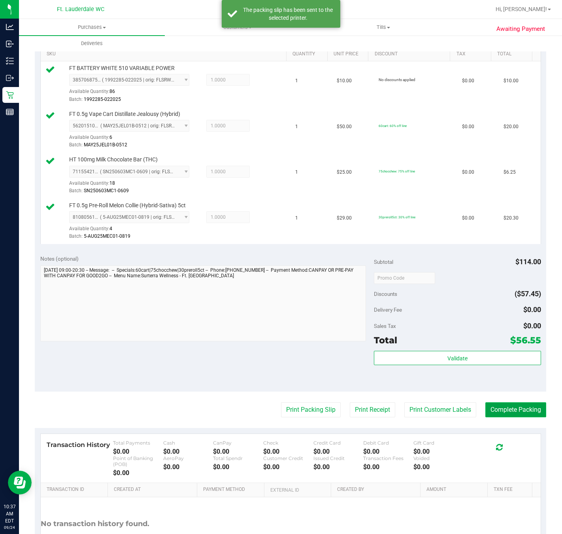
click at [510, 413] on button "Complete Packing" at bounding box center [516, 409] width 61 height 15
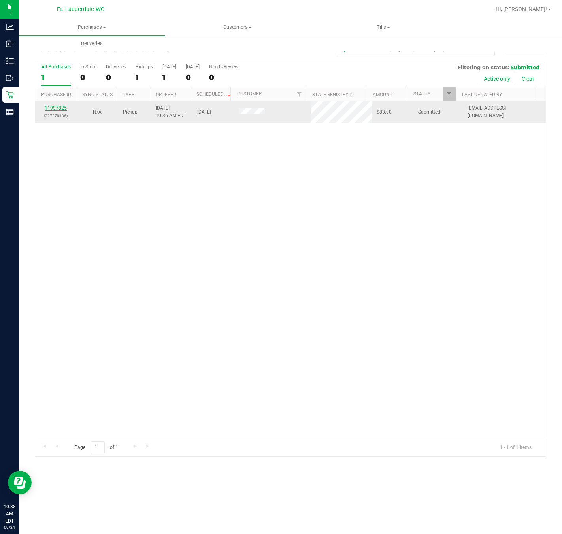
click at [57, 108] on link "11997825" at bounding box center [56, 108] width 22 height 6
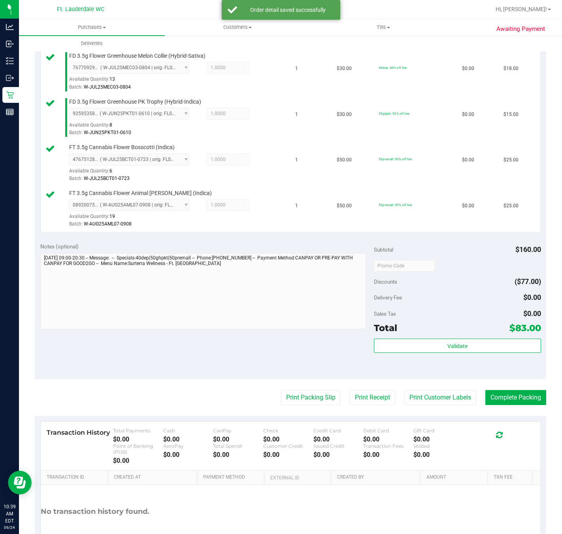
scroll to position [203, 0]
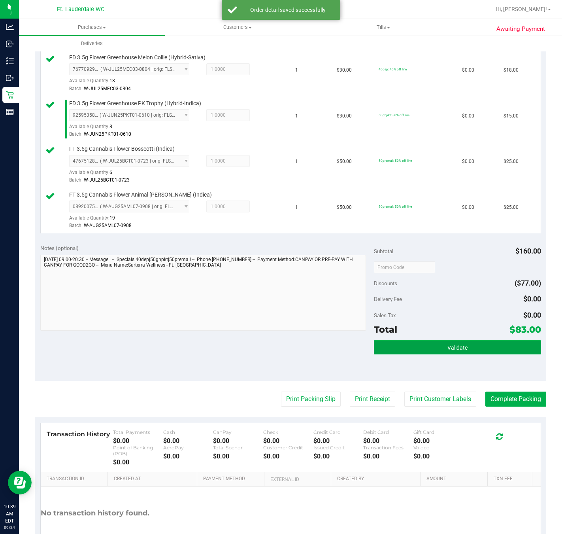
click at [433, 354] on button "Validate" at bounding box center [457, 347] width 167 height 14
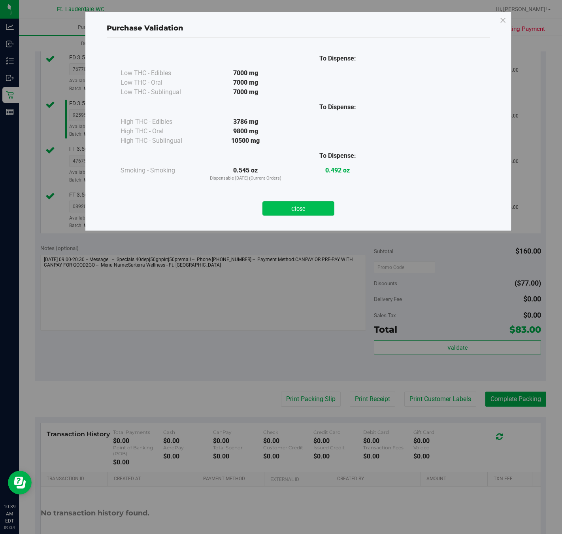
click at [306, 203] on button "Close" at bounding box center [299, 208] width 72 height 14
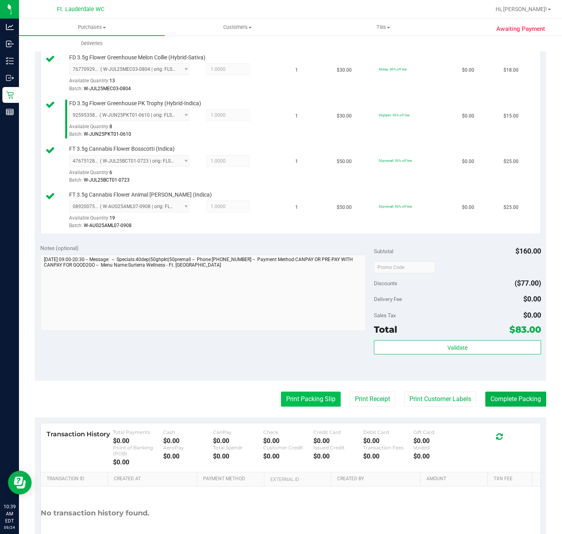
click at [281, 400] on button "Print Packing Slip" at bounding box center [311, 398] width 60 height 15
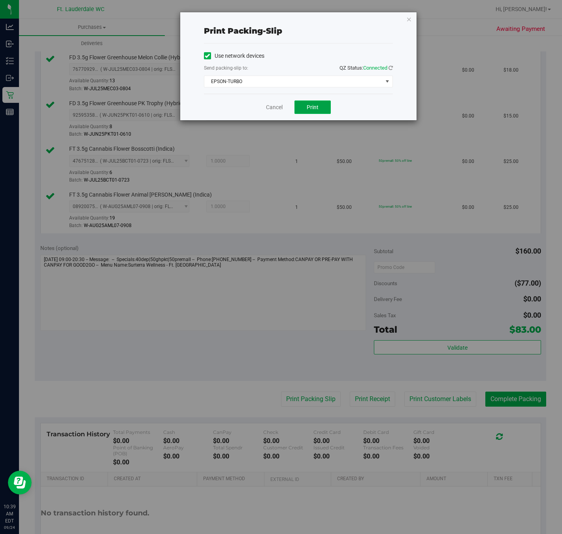
click at [312, 108] on span "Print" at bounding box center [313, 107] width 12 height 6
click at [411, 19] on icon "button" at bounding box center [409, 18] width 6 height 9
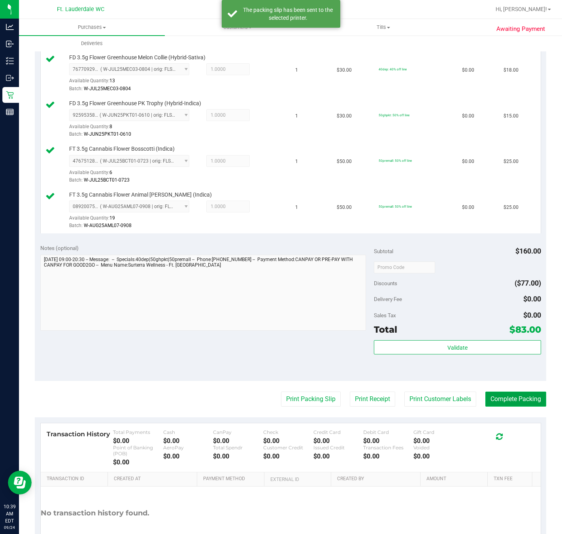
click at [513, 395] on button "Complete Packing" at bounding box center [516, 398] width 61 height 15
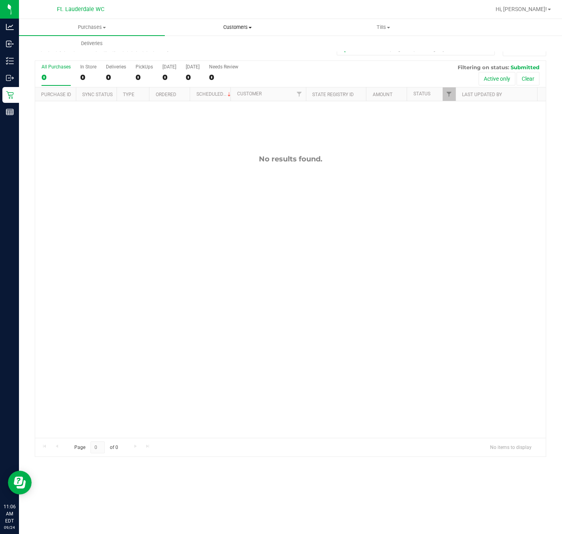
click at [231, 30] on uib-tab-heading "Customers All customers Add a new customer All physicians" at bounding box center [237, 27] width 145 height 16
click at [217, 45] on span "All customers" at bounding box center [193, 47] width 57 height 7
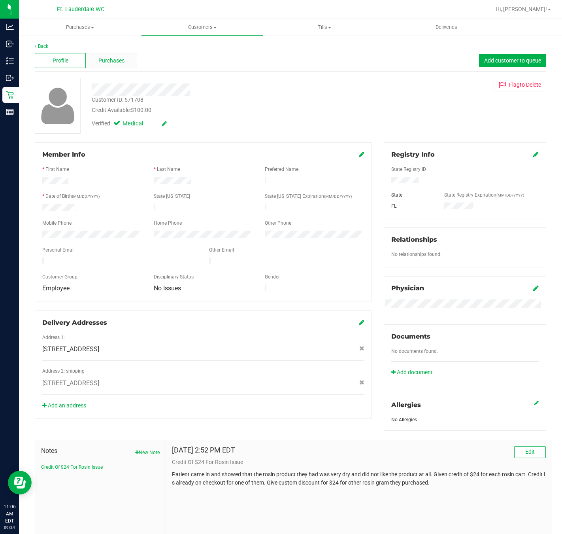
click at [130, 56] on div "Purchases" at bounding box center [111, 60] width 51 height 15
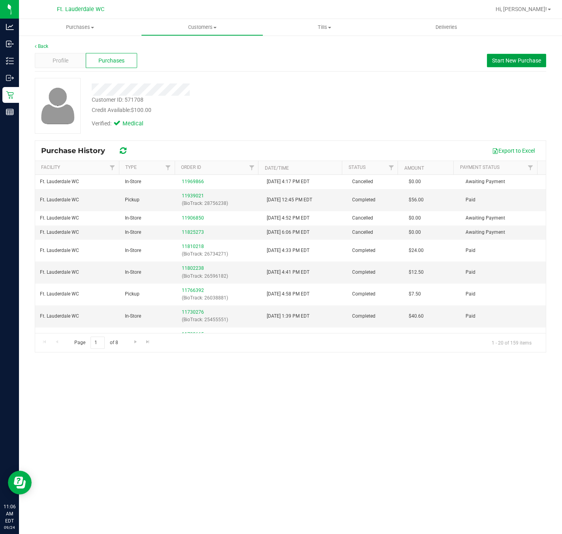
click at [528, 60] on span "Start New Purchase" at bounding box center [516, 60] width 49 height 6
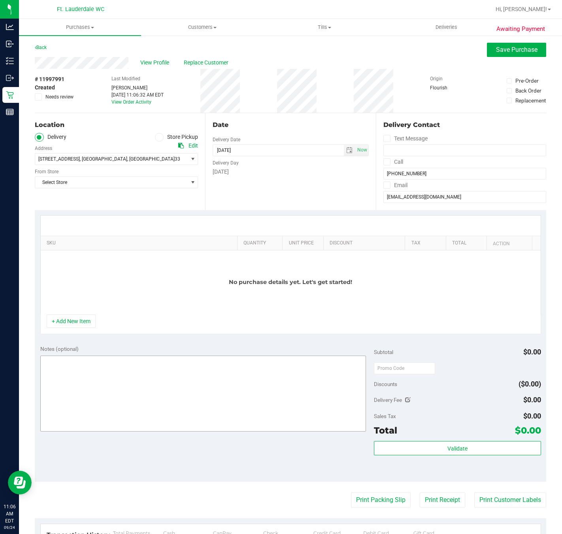
click at [73, 326] on button "+ Add New Item" at bounding box center [71, 320] width 49 height 13
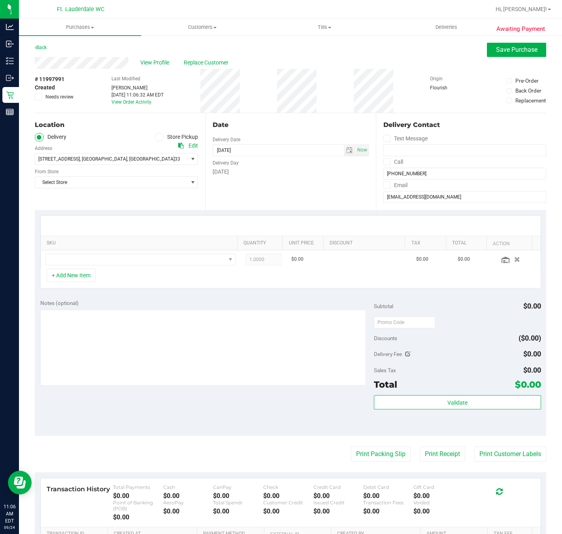
click at [155, 136] on span at bounding box center [159, 137] width 9 height 9
click at [0, 0] on input "Store Pickup" at bounding box center [0, 0] width 0 height 0
click at [102, 158] on span "Select Store" at bounding box center [111, 158] width 153 height 11
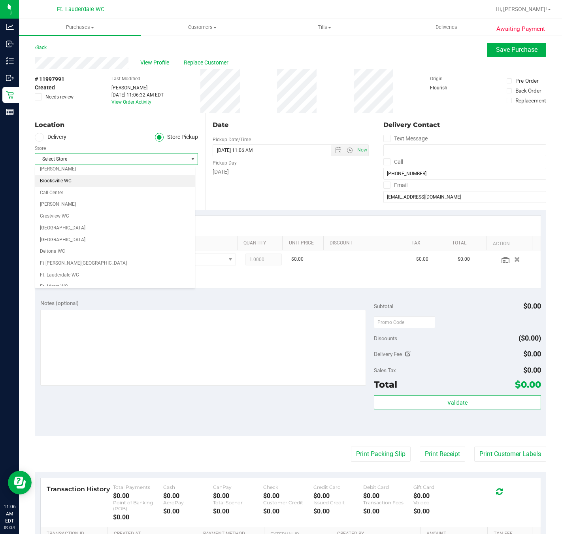
scroll to position [59, 0]
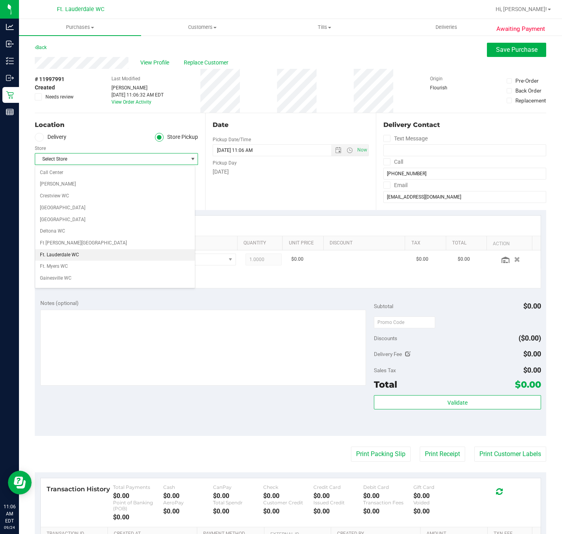
click at [57, 257] on li "Ft. Lauderdale WC" at bounding box center [115, 255] width 160 height 12
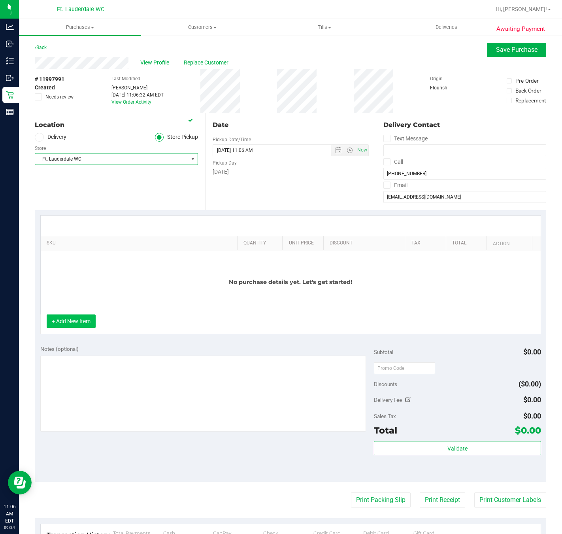
click at [77, 318] on button "+ Add New Item" at bounding box center [71, 320] width 49 height 13
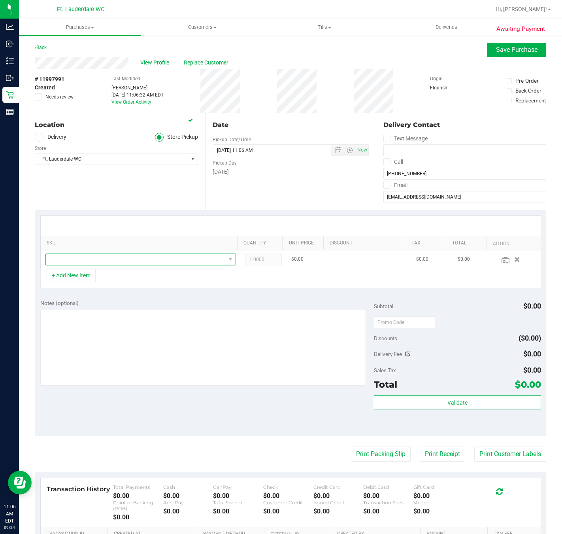
click at [85, 265] on span "NO DATA FOUND" at bounding box center [136, 259] width 180 height 11
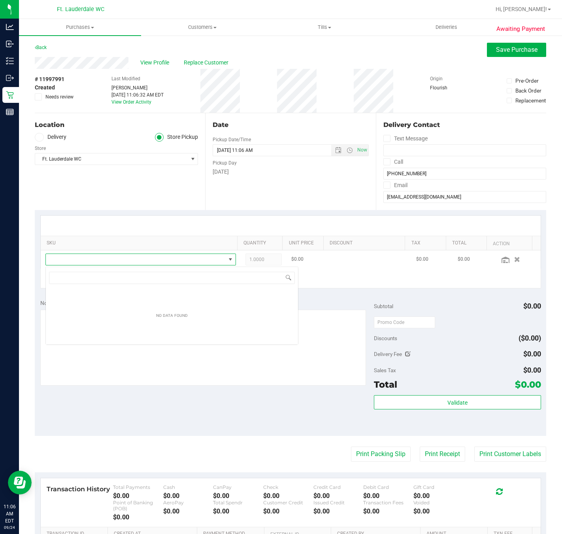
scroll to position [12, 183]
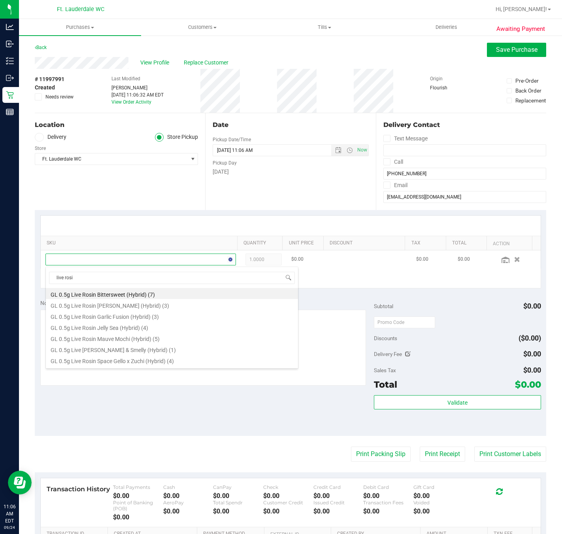
type input "live rosin"
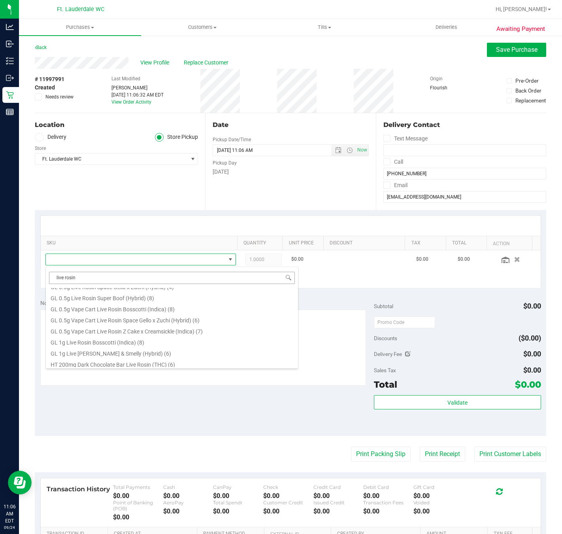
scroll to position [76, 0]
click at [129, 366] on li "HT 200mg Dark Chocolate Bar Live Rosin (THC) (6)" at bounding box center [172, 361] width 252 height 11
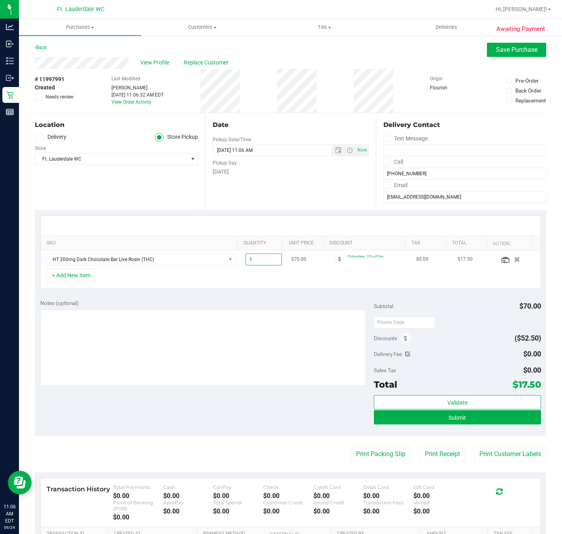
click at [257, 263] on span "1.00 1" at bounding box center [264, 259] width 37 height 12
click at [257, 263] on input "1" at bounding box center [264, 259] width 36 height 11
type input "4"
type input "4.00"
click at [210, 282] on div "+ Add New Item" at bounding box center [290, 278] width 501 height 20
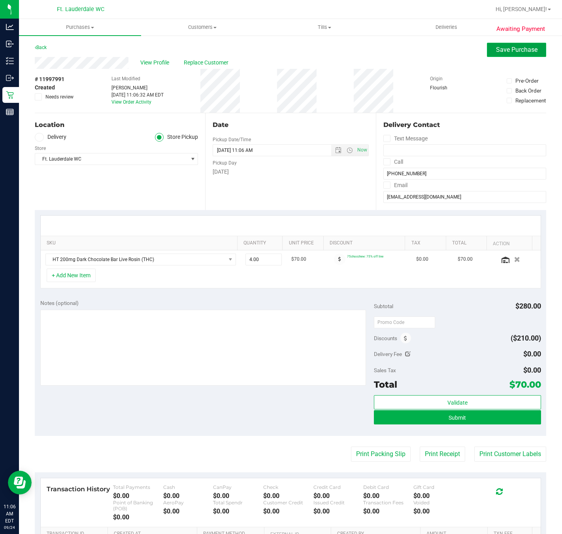
click at [512, 43] on button "Save Purchase" at bounding box center [516, 50] width 59 height 14
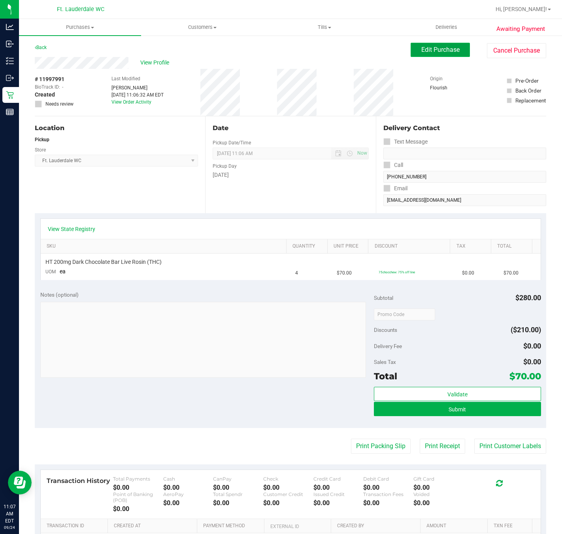
click at [422, 47] on span "Edit Purchase" at bounding box center [441, 50] width 38 height 8
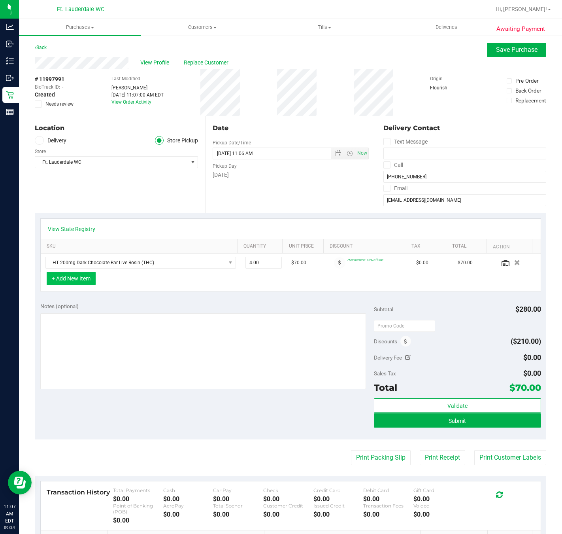
click at [76, 285] on button "+ Add New Item" at bounding box center [71, 278] width 49 height 13
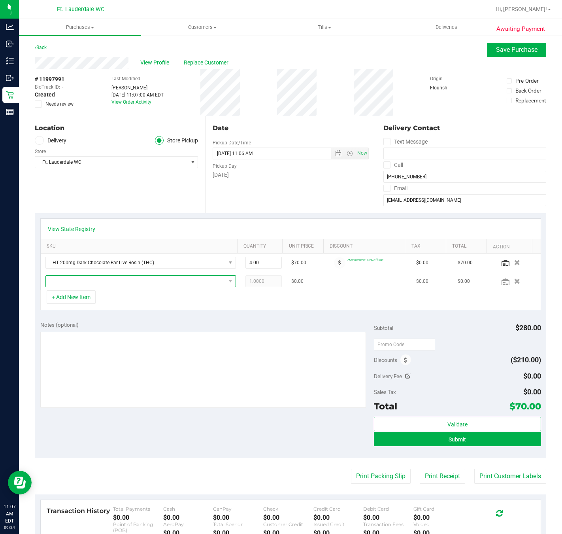
click at [196, 284] on span "NO DATA FOUND" at bounding box center [136, 281] width 180 height 11
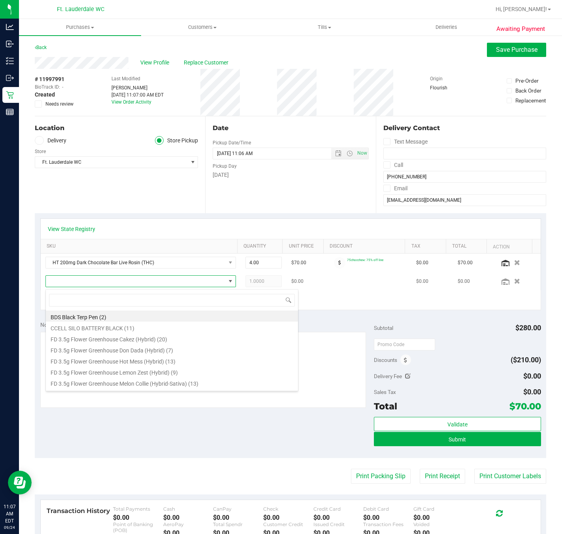
scroll to position [12, 183]
type input "blue ras"
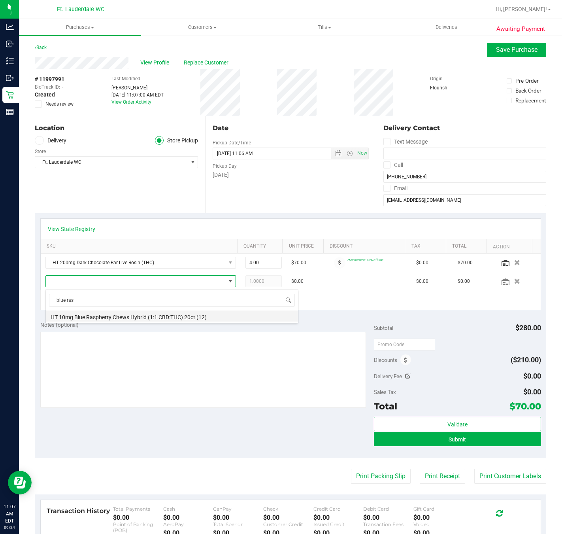
click at [121, 318] on li "HT 10mg Blue Raspberry Chews Hybrid (1:1 CBD:THC) 20ct (12)" at bounding box center [172, 315] width 252 height 11
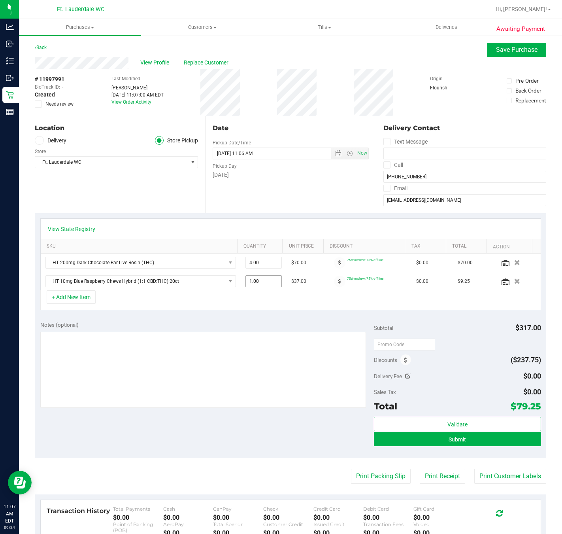
click at [251, 286] on span "1.00 1" at bounding box center [264, 281] width 37 height 12
click at [80, 299] on button "+ Add New Item" at bounding box center [71, 296] width 49 height 13
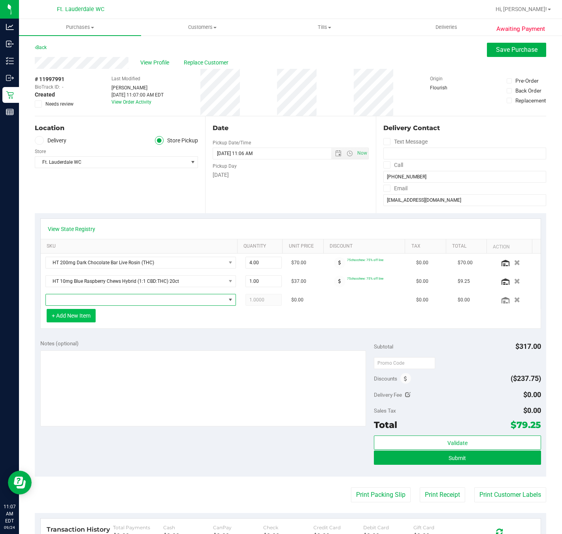
click at [80, 299] on span "NO DATA FOUND" at bounding box center [136, 299] width 180 height 11
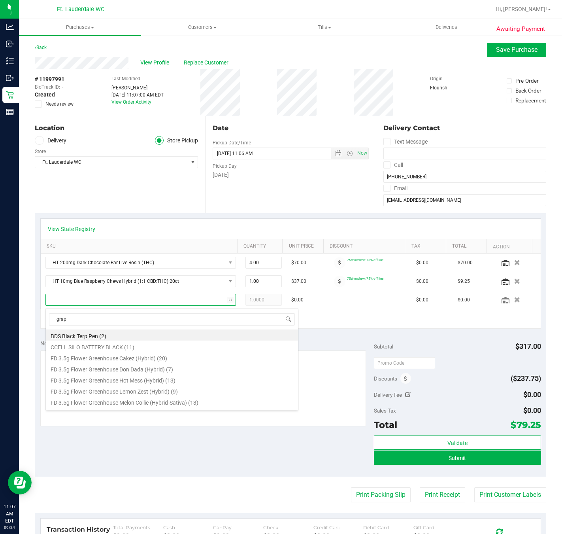
type input "grape"
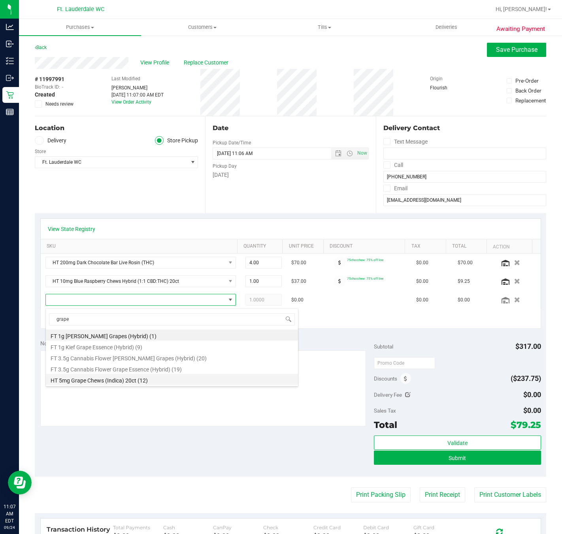
click at [89, 384] on li "HT 5mg Grape Chews (Indica) 20ct (12)" at bounding box center [172, 379] width 252 height 11
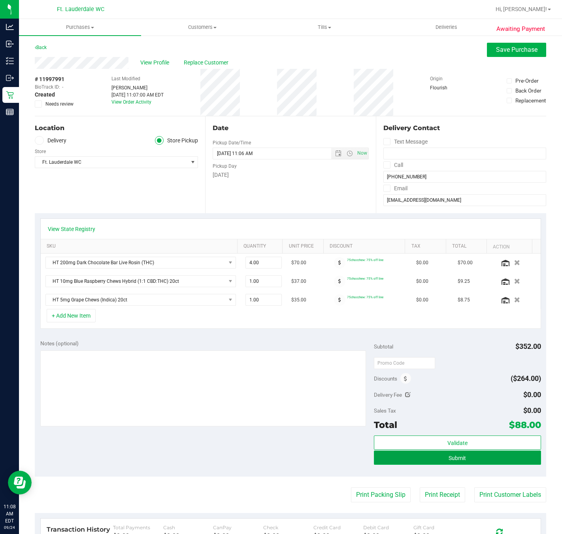
click at [457, 459] on span "Submit" at bounding box center [457, 458] width 17 height 6
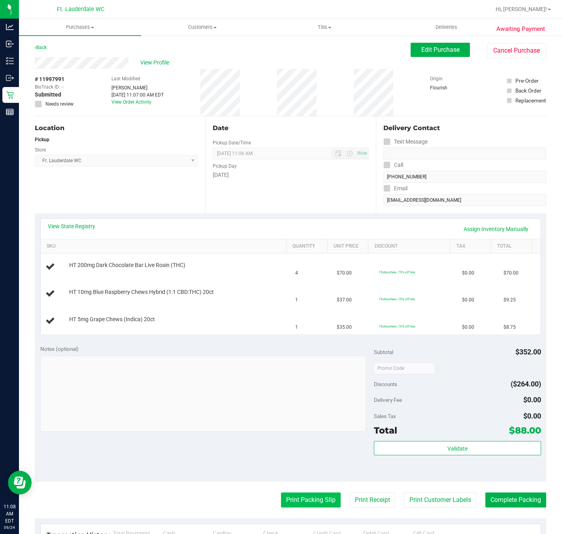
click at [301, 499] on button "Print Packing Slip" at bounding box center [311, 499] width 60 height 15
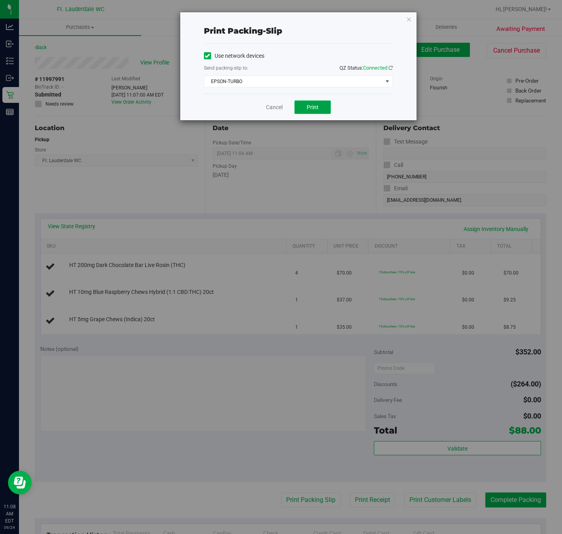
click at [317, 105] on span "Print" at bounding box center [313, 107] width 12 height 6
click at [408, 19] on icon "button" at bounding box center [409, 18] width 6 height 9
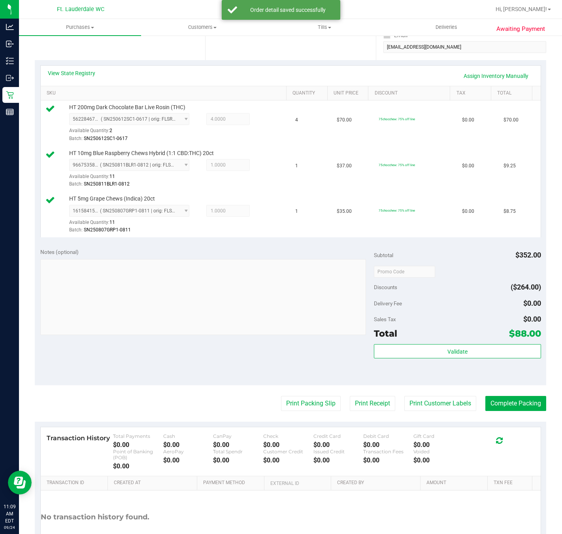
scroll to position [152, 0]
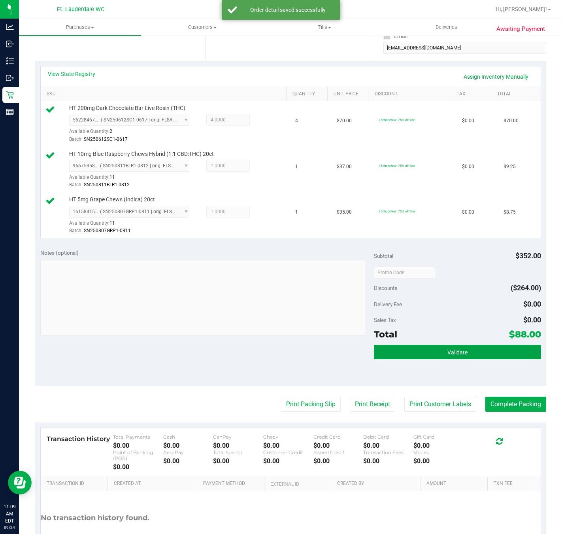
click at [464, 352] on button "Validate" at bounding box center [457, 352] width 167 height 14
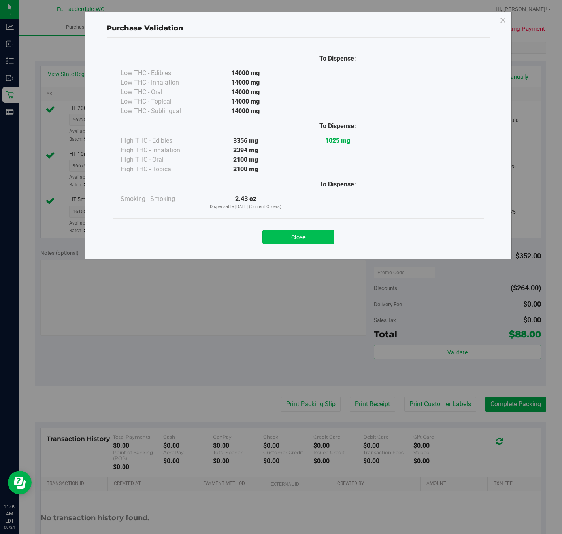
click at [306, 233] on button "Close" at bounding box center [299, 237] width 72 height 14
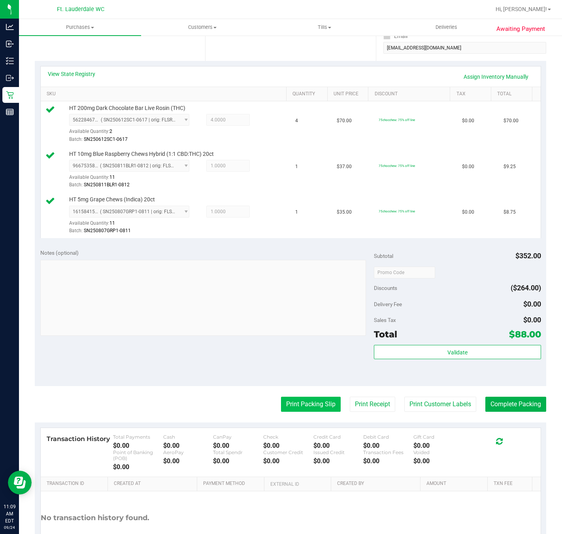
click at [294, 408] on button "Print Packing Slip" at bounding box center [311, 404] width 60 height 15
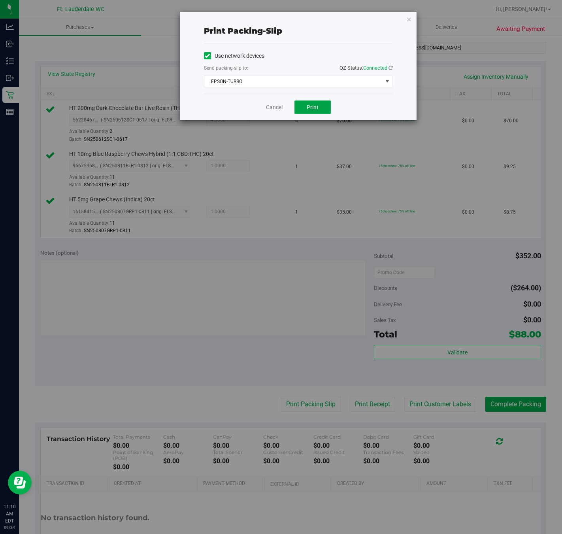
click at [312, 108] on span "Print" at bounding box center [313, 107] width 12 height 6
click at [408, 23] on icon "button" at bounding box center [409, 18] width 6 height 9
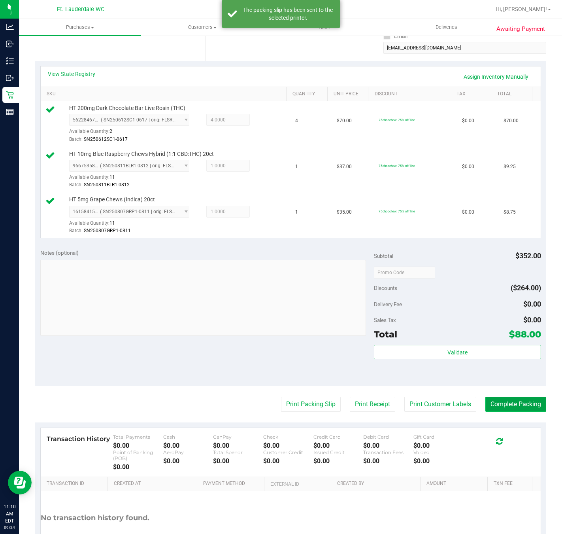
click at [503, 401] on button "Complete Packing" at bounding box center [516, 404] width 61 height 15
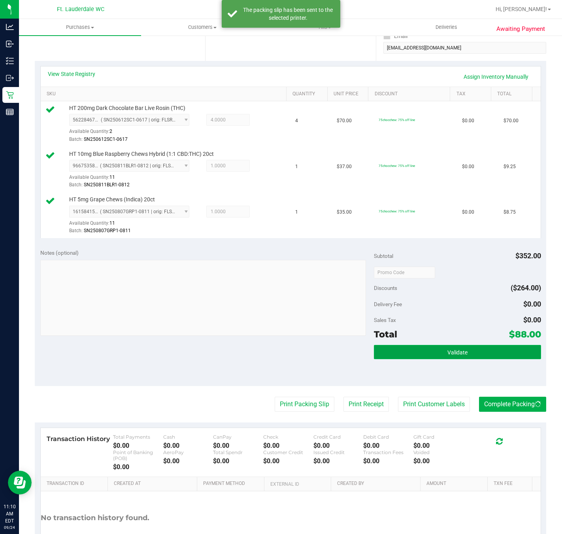
click at [509, 350] on button "Validate" at bounding box center [457, 352] width 167 height 14
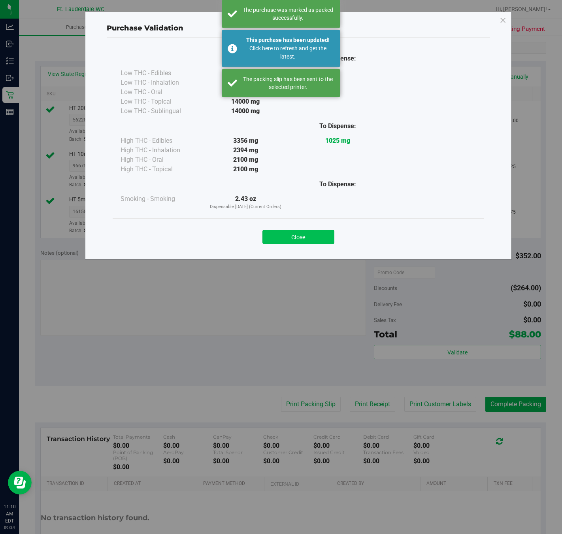
click at [305, 243] on button "Close" at bounding box center [299, 237] width 72 height 14
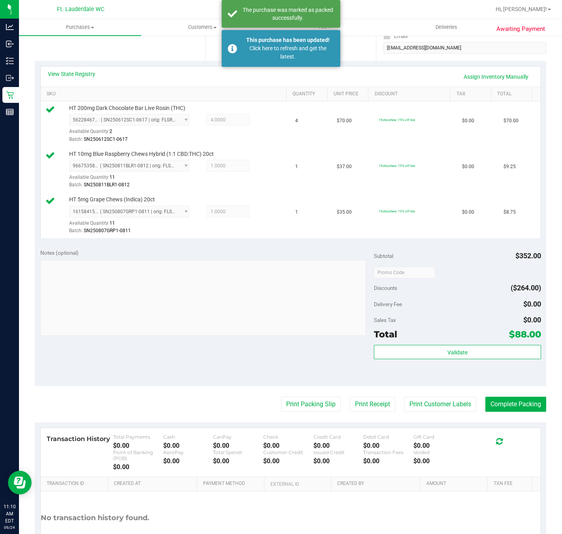
scroll to position [0, 0]
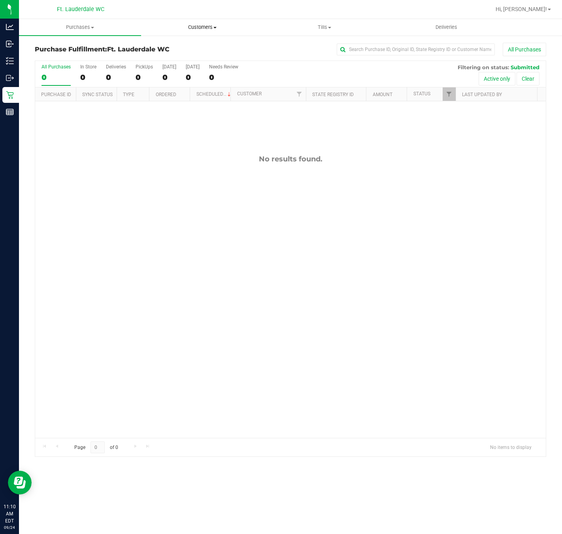
click at [219, 30] on span "Customers" at bounding box center [202, 27] width 121 height 7
click at [187, 48] on span "All customers" at bounding box center [169, 47] width 57 height 7
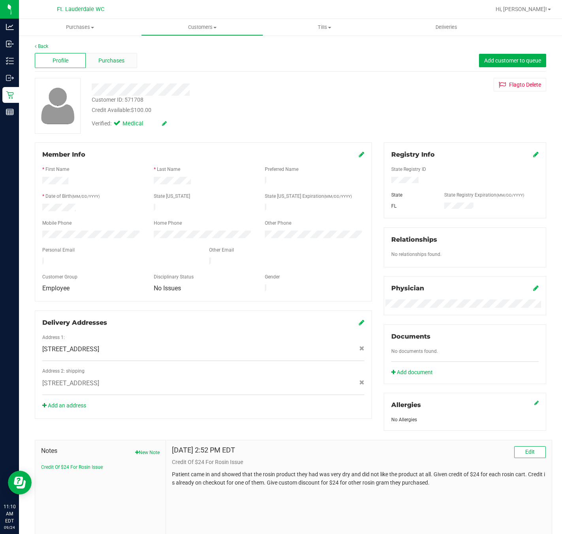
click at [110, 61] on span "Purchases" at bounding box center [111, 61] width 26 height 8
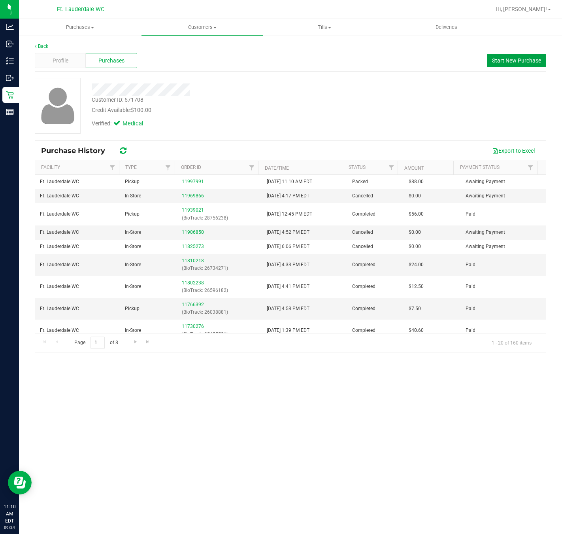
click at [509, 63] on span "Start New Purchase" at bounding box center [516, 60] width 49 height 6
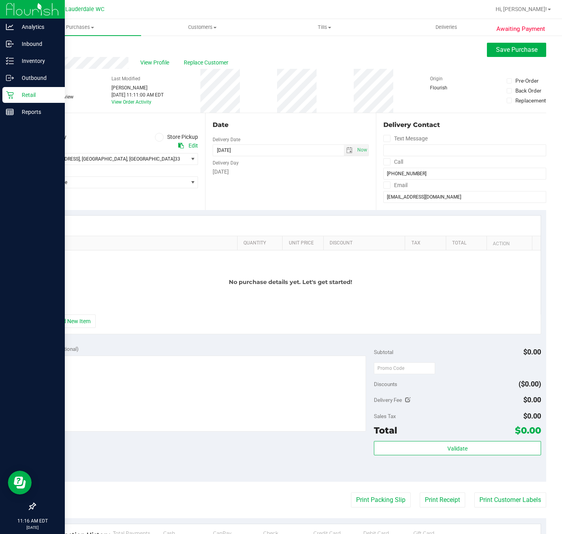
click at [17, 93] on p "Retail" at bounding box center [37, 94] width 47 height 9
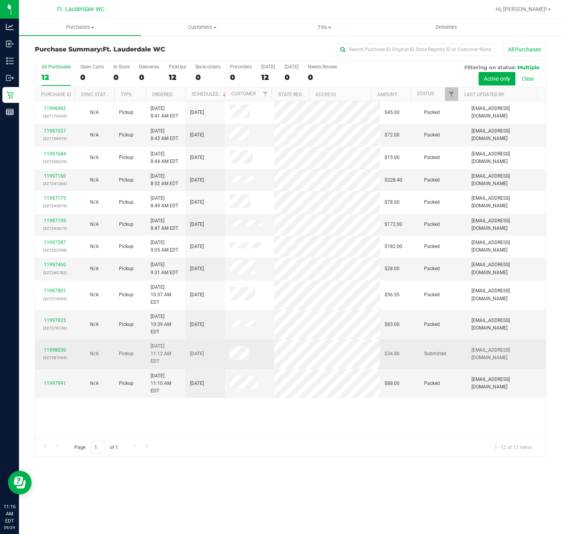
click at [50, 354] on p "(327287094)" at bounding box center [55, 358] width 30 height 8
click at [53, 347] on link "11998030" at bounding box center [55, 350] width 22 height 6
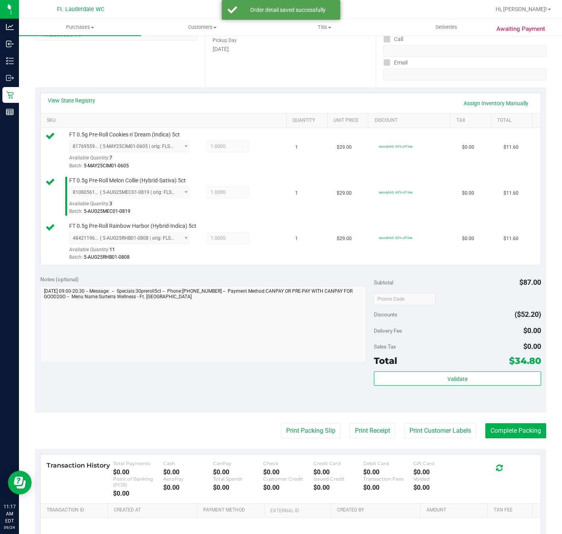
scroll to position [173, 0]
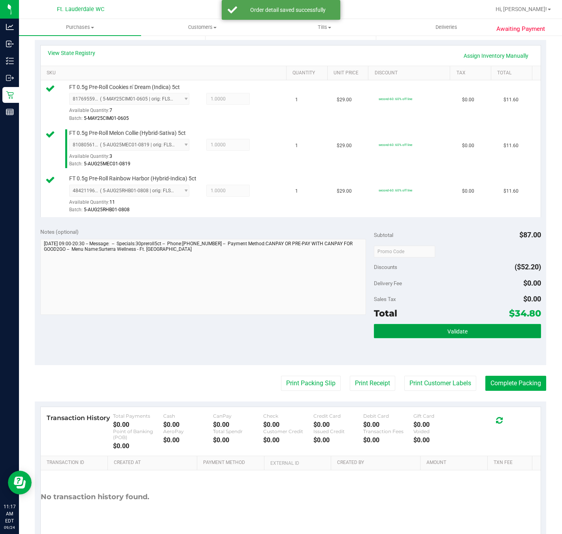
click at [476, 338] on button "Validate" at bounding box center [457, 331] width 167 height 14
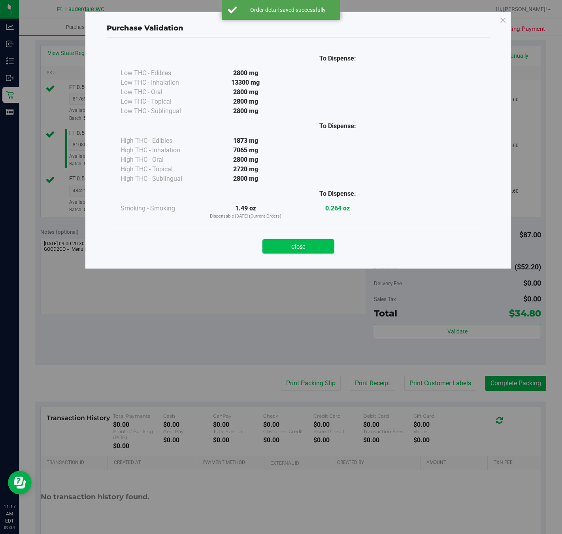
click at [305, 247] on button "Close" at bounding box center [299, 246] width 72 height 14
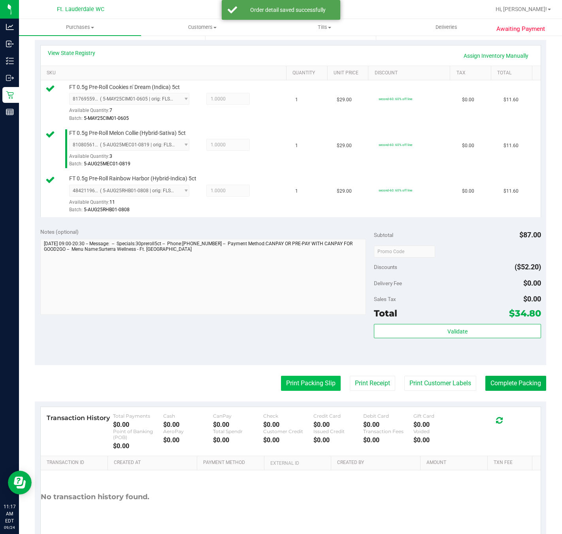
click at [305, 382] on button "Print Packing Slip" at bounding box center [311, 383] width 60 height 15
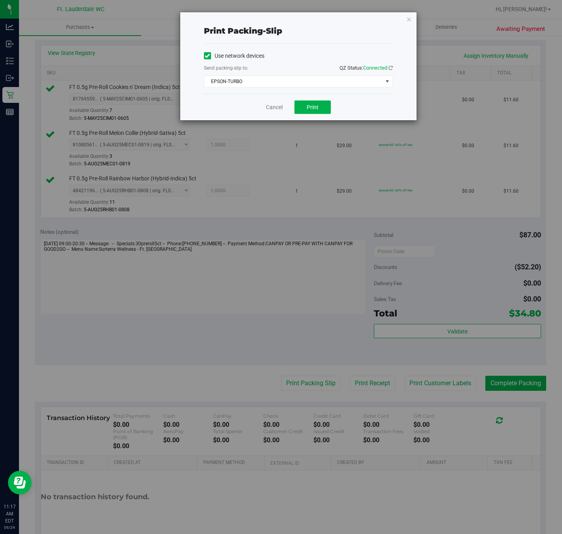
click at [405, 33] on div "Print packing-slip Use network devices Send packing-slip to: QZ Status: Connect…" at bounding box center [298, 66] width 236 height 108
click at [408, 18] on icon "button" at bounding box center [409, 18] width 6 height 9
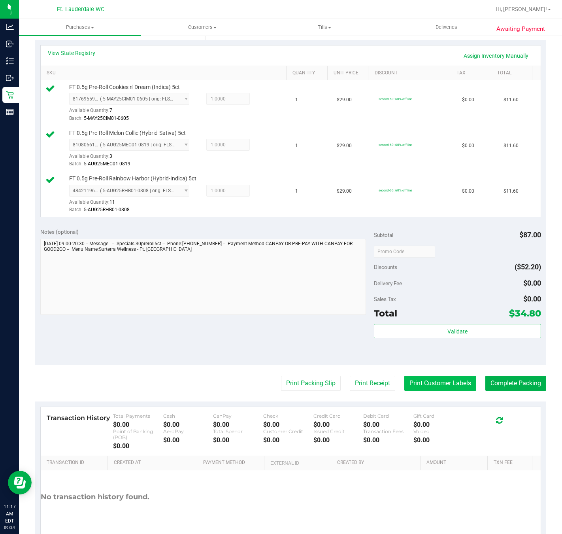
click at [425, 383] on button "Print Customer Labels" at bounding box center [441, 383] width 72 height 15
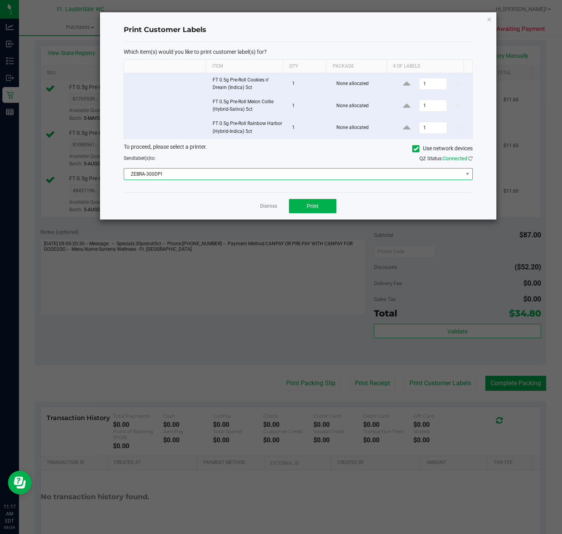
click at [287, 177] on span "ZEBRA-300DPI" at bounding box center [293, 173] width 339 height 11
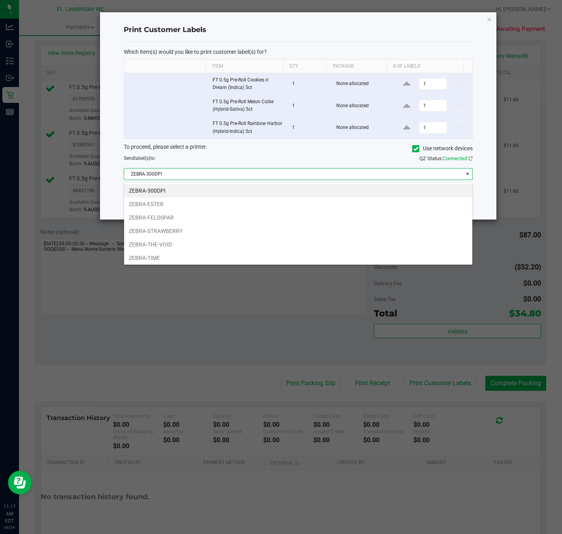
scroll to position [18, 0]
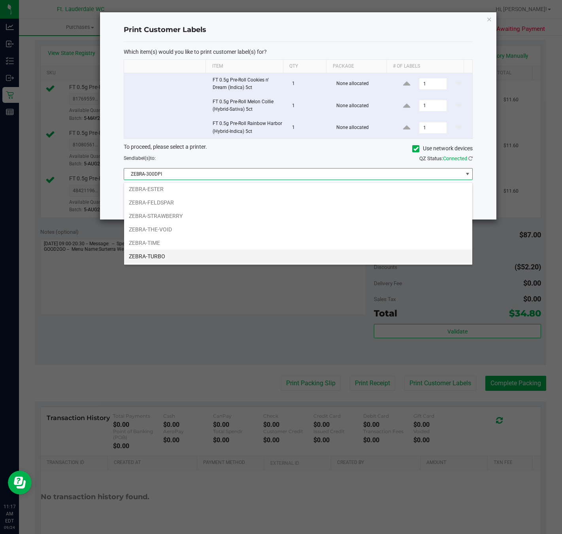
click at [173, 259] on li "ZEBRA-TURBO" at bounding box center [298, 256] width 348 height 13
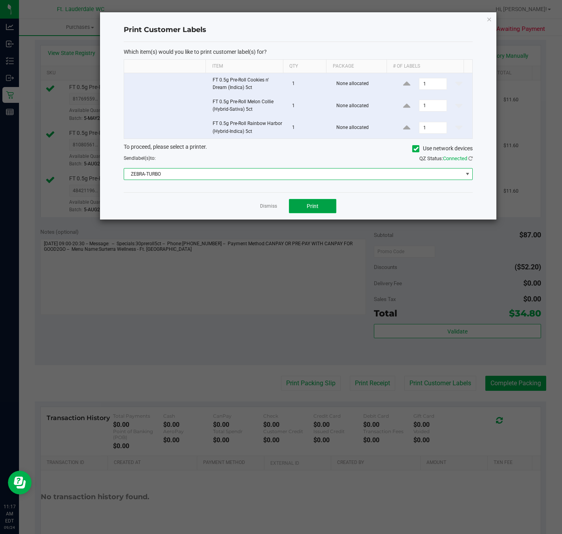
click at [312, 208] on span "Print" at bounding box center [313, 206] width 12 height 6
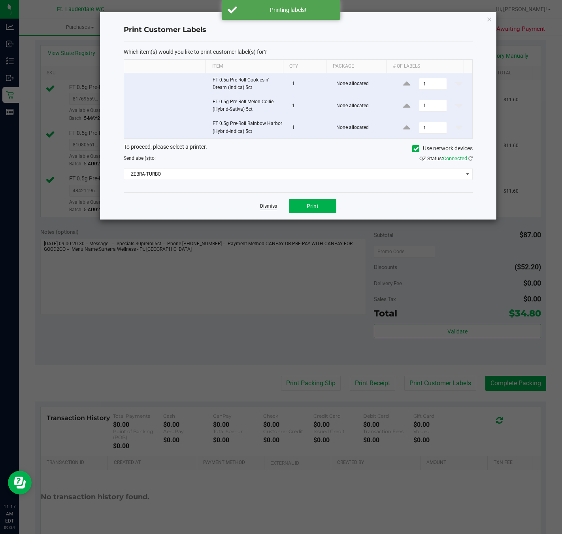
click at [271, 208] on link "Dismiss" at bounding box center [268, 206] width 17 height 7
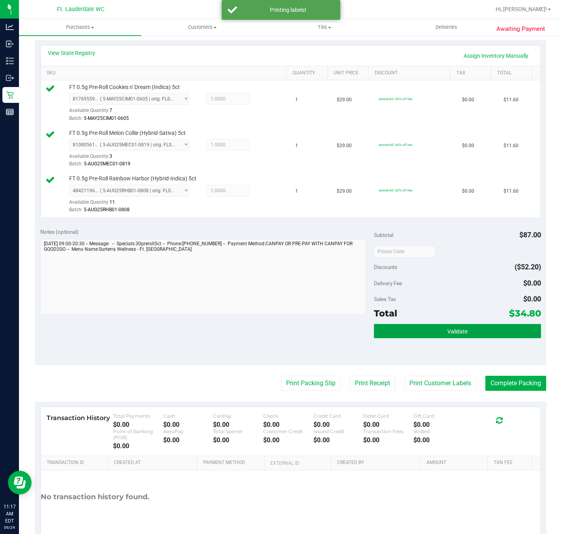
click at [489, 337] on button "Validate" at bounding box center [457, 331] width 167 height 14
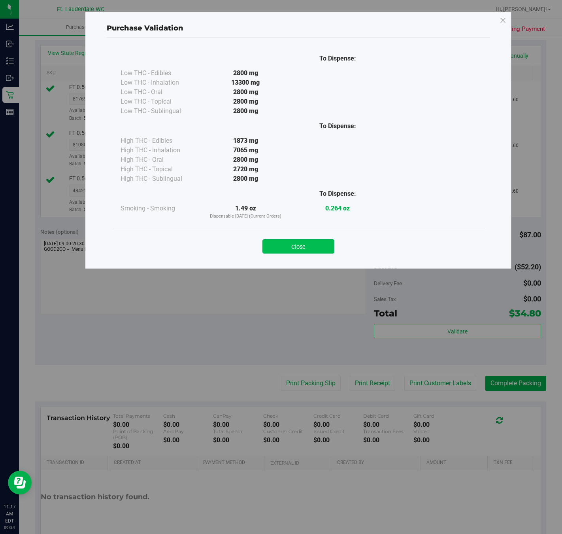
click at [312, 242] on button "Close" at bounding box center [299, 246] width 72 height 14
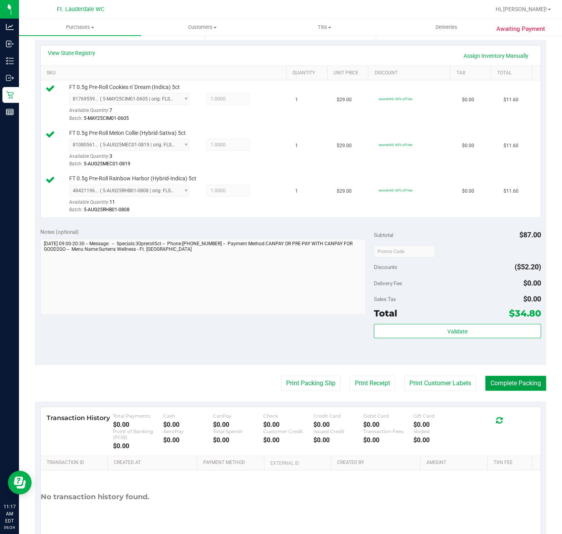
click at [486, 391] on button "Complete Packing" at bounding box center [516, 383] width 61 height 15
click at [519, 386] on button "Complete Packing" at bounding box center [512, 383] width 67 height 15
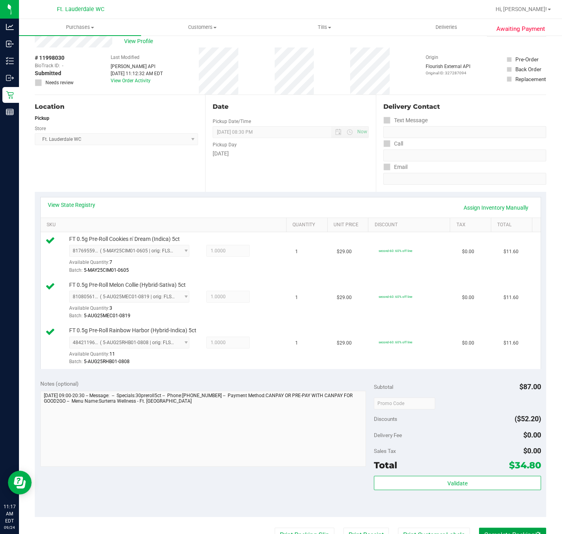
scroll to position [0, 0]
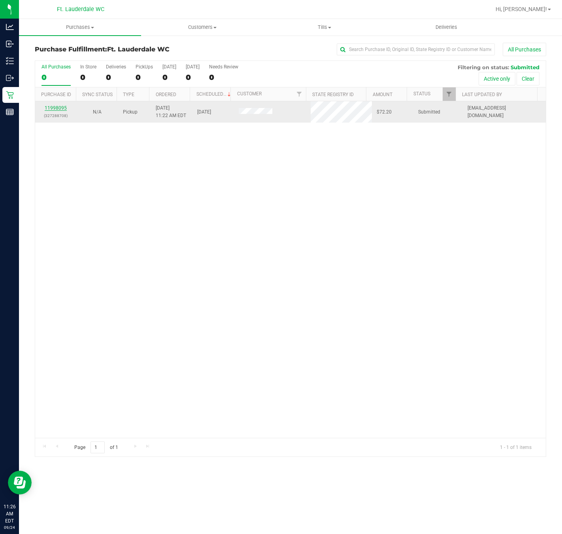
click at [57, 108] on link "11998095" at bounding box center [56, 108] width 22 height 6
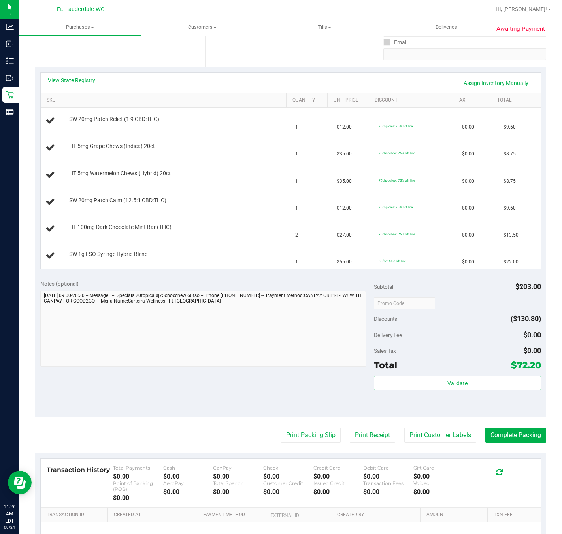
scroll to position [146, 0]
click at [226, 268] on td "SW 1g FSO Syringe Hybrid Blend" at bounding box center [166, 255] width 250 height 26
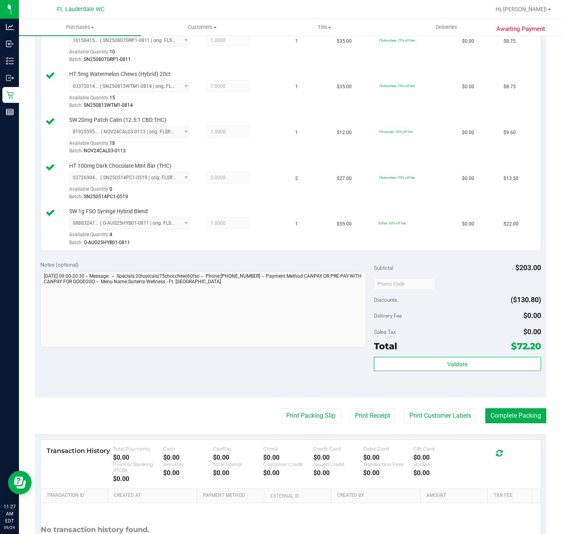
scroll to position [277, 0]
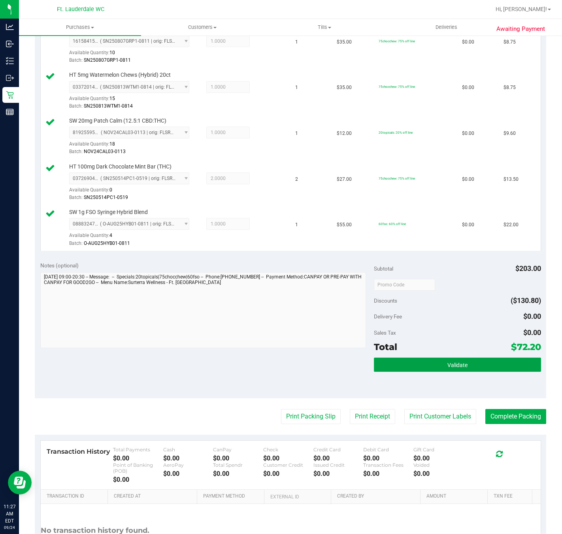
click at [429, 368] on button "Validate" at bounding box center [457, 364] width 167 height 14
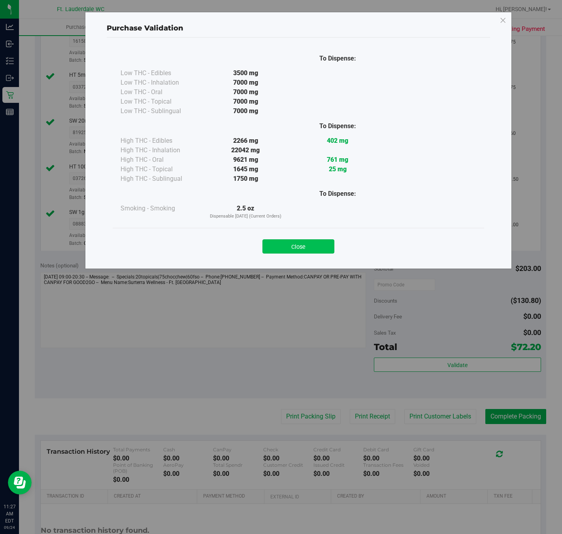
click at [306, 246] on button "Close" at bounding box center [299, 246] width 72 height 14
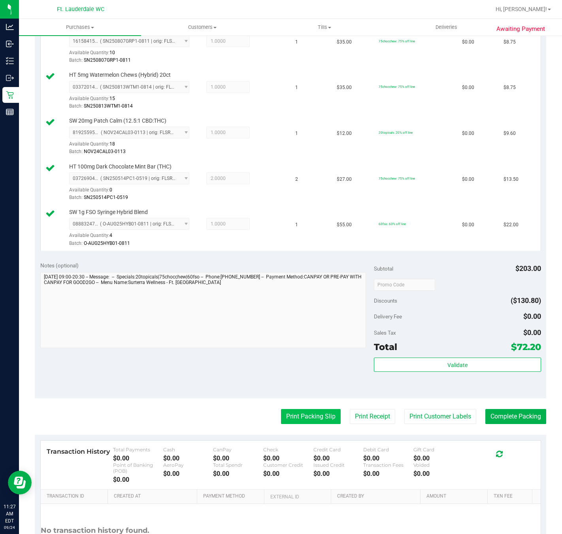
click at [295, 416] on button "Print Packing Slip" at bounding box center [311, 416] width 60 height 15
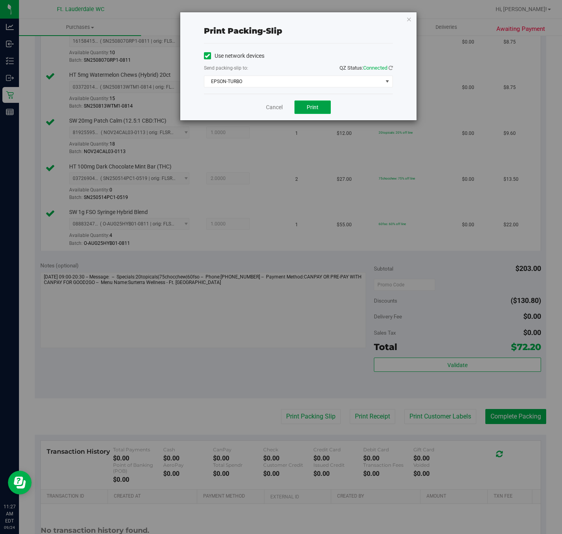
click at [323, 113] on button "Print" at bounding box center [313, 106] width 36 height 13
click at [410, 20] on icon "button" at bounding box center [409, 18] width 6 height 9
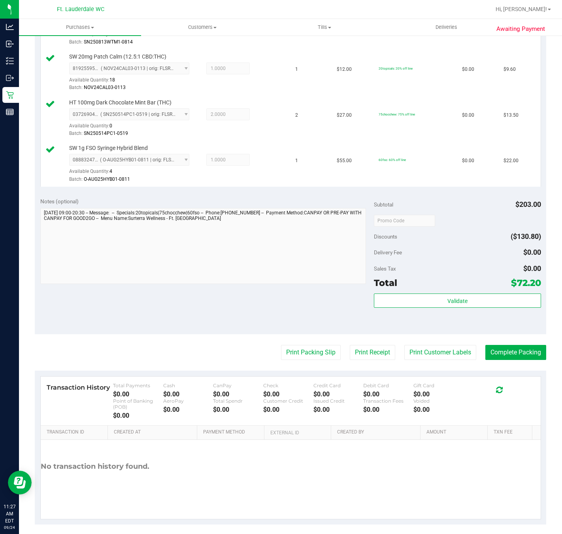
scroll to position [337, 0]
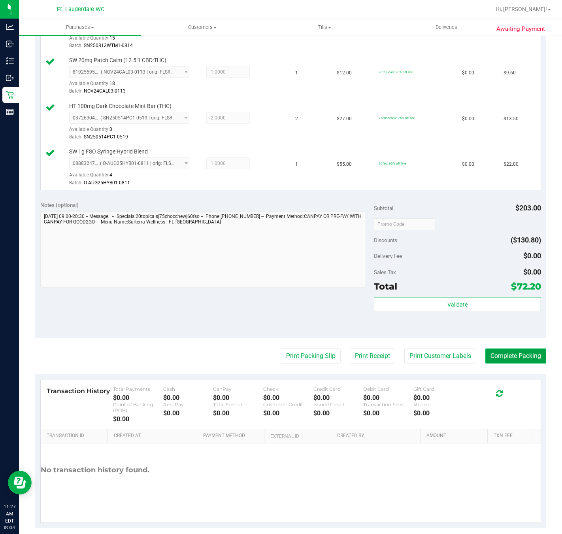
click at [511, 356] on button "Complete Packing" at bounding box center [516, 355] width 61 height 15
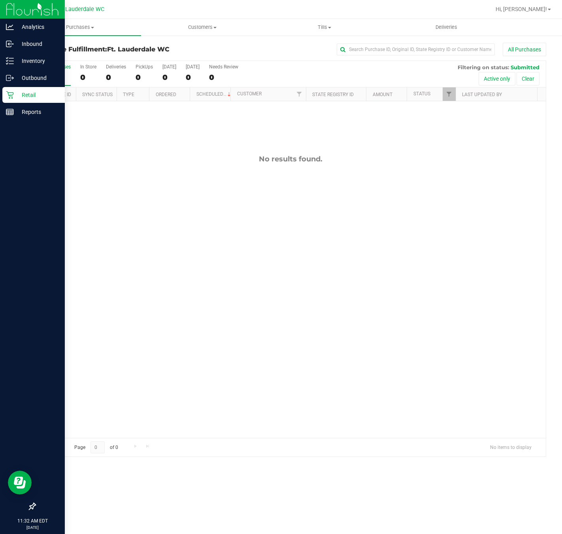
click at [28, 89] on div "Retail" at bounding box center [33, 95] width 62 height 16
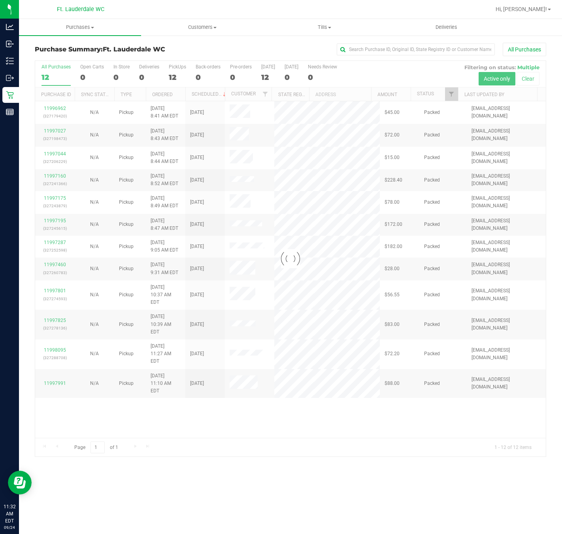
click at [251, 394] on div at bounding box center [290, 258] width 511 height 395
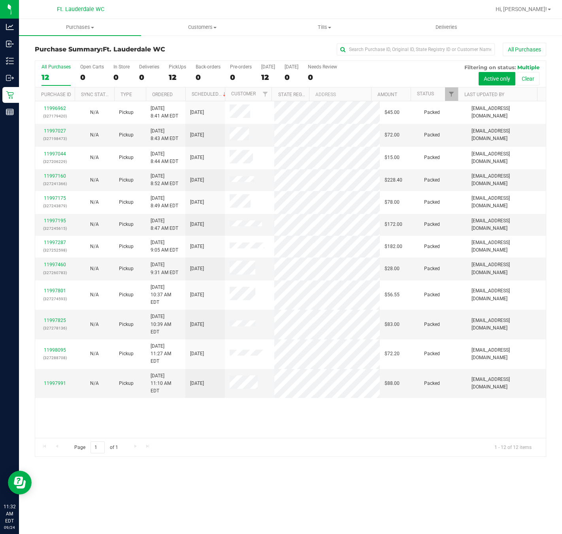
click at [251, 394] on div "11996962 (327179420) N/A Pickup [DATE] 8:41 AM EDT 9/24/2025 $45.00 Packed [EMA…" at bounding box center [290, 269] width 511 height 337
click at [305, 406] on div "11996962 (327179420) N/A Pickup [DATE] 8:41 AM EDT 9/24/2025 $45.00 Packed [EMA…" at bounding box center [290, 269] width 511 height 337
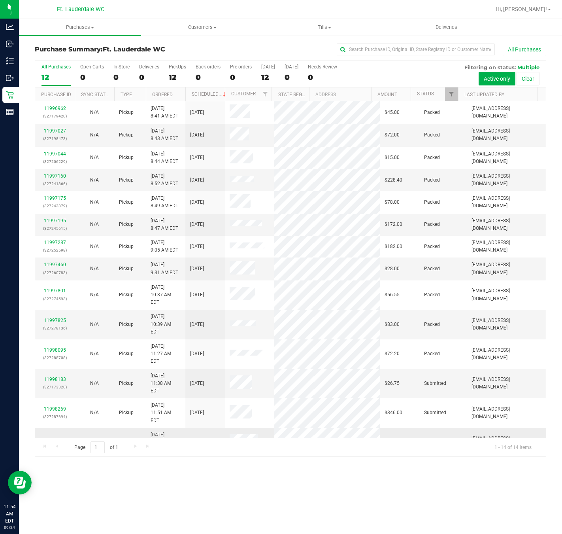
click at [45, 428] on td "11997991" at bounding box center [55, 442] width 40 height 29
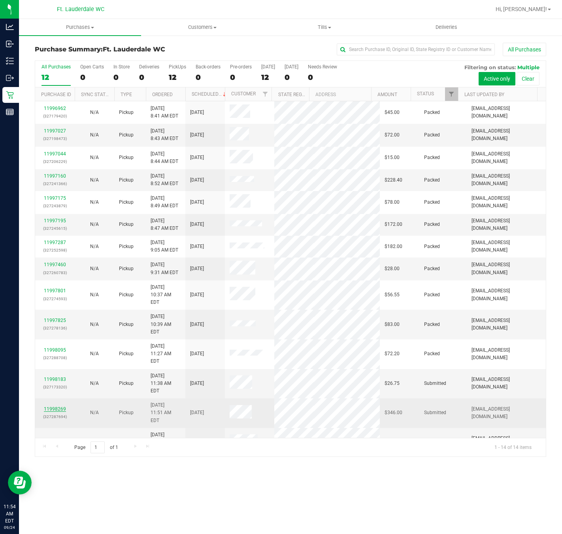
click at [53, 406] on link "11998269" at bounding box center [55, 409] width 22 height 6
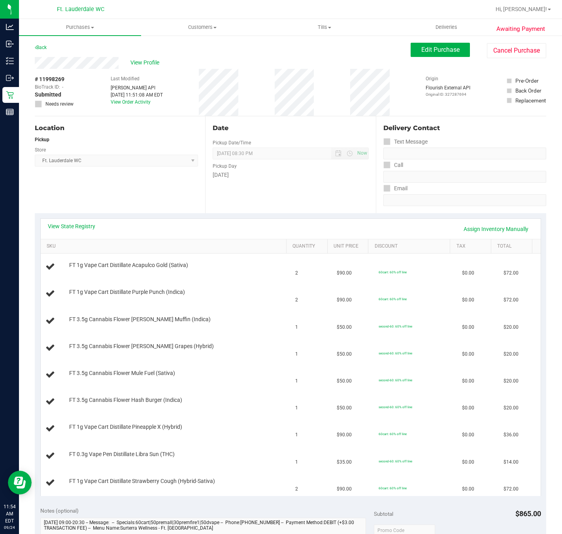
scroll to position [237, 0]
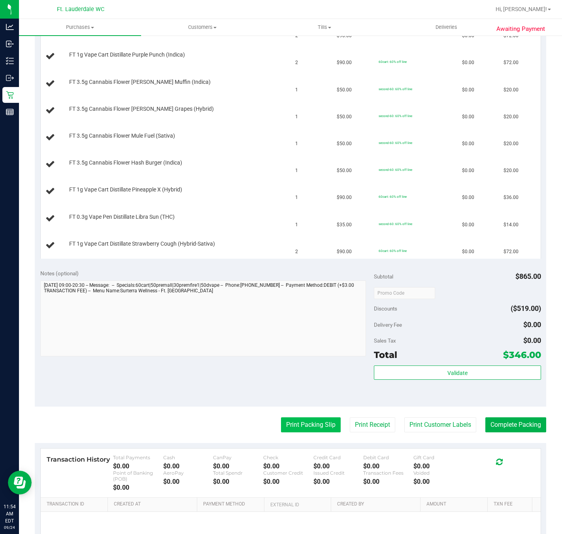
click at [307, 426] on button "Print Packing Slip" at bounding box center [311, 424] width 60 height 15
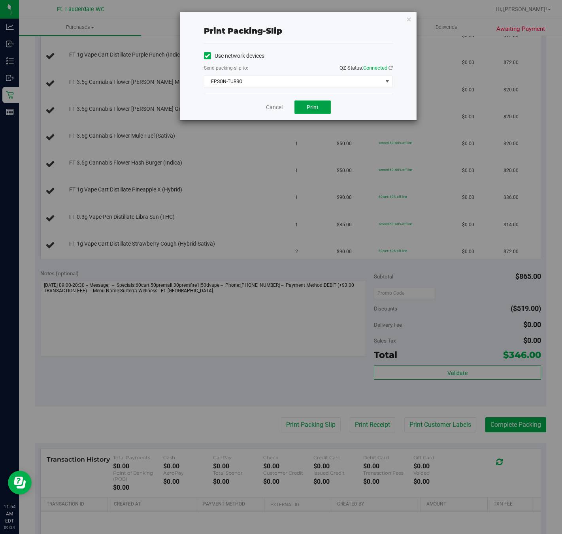
click at [318, 108] on span "Print" at bounding box center [313, 107] width 12 height 6
click at [273, 106] on link "Cancel" at bounding box center [274, 107] width 17 height 8
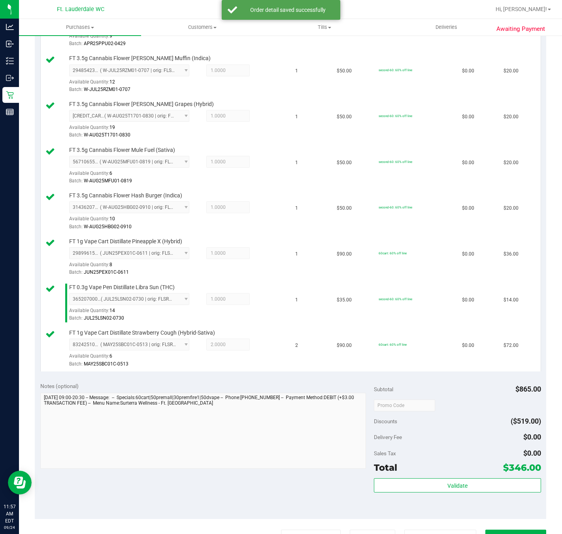
scroll to position [492, 0]
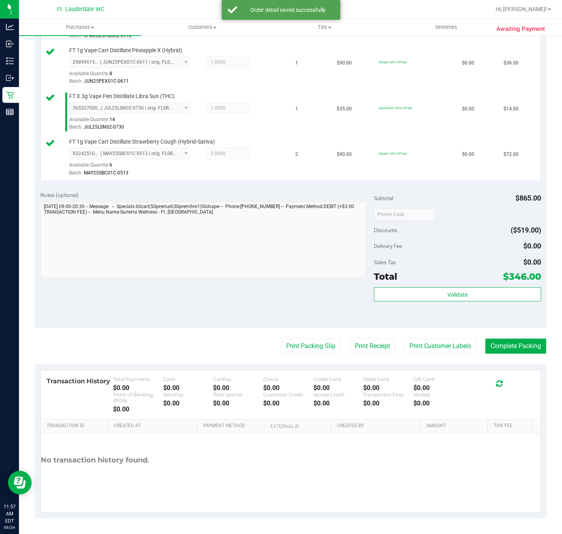
click at [395, 284] on div "Subtotal $865.00 Discounts ($519.00) Delivery Fee $0.00 Sales Tax $0.00 Total $…" at bounding box center [457, 257] width 167 height 132
click at [397, 289] on button "Validate" at bounding box center [457, 294] width 167 height 14
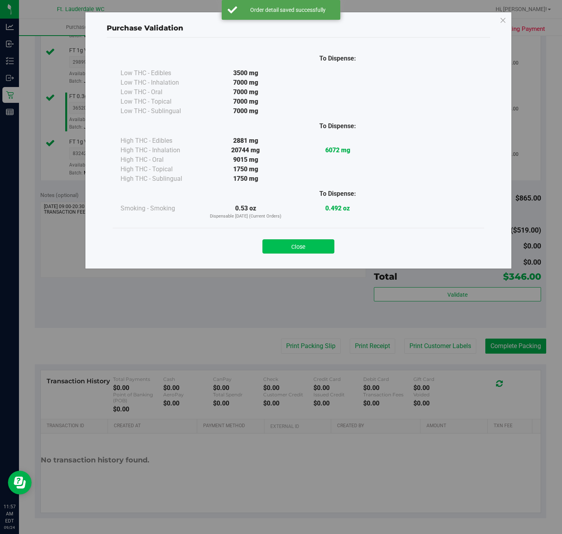
click at [286, 251] on button "Close" at bounding box center [299, 246] width 72 height 14
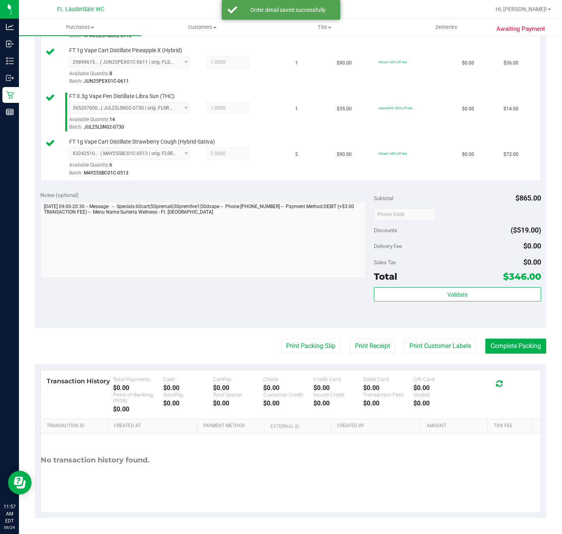
click at [284, 333] on purchase-details "Back Edit Purchase Cancel Purchase View Profile # 11998269 BioTrack ID: - Submi…" at bounding box center [291, 38] width 512 height 960
click at [289, 348] on button "Print Packing Slip" at bounding box center [311, 345] width 60 height 15
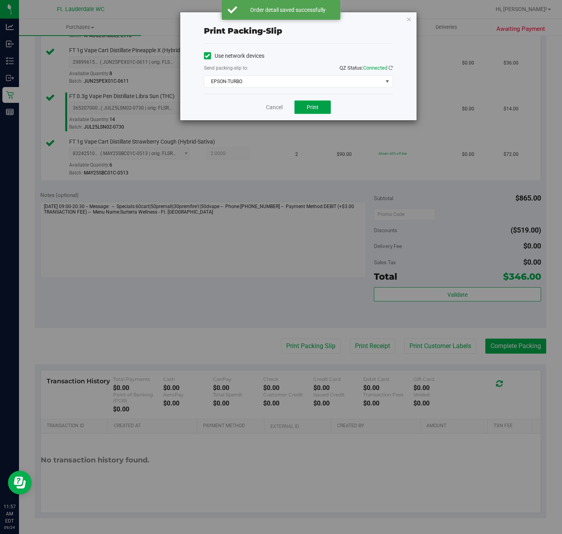
click at [309, 106] on span "Print" at bounding box center [313, 107] width 12 height 6
click at [273, 107] on link "Cancel" at bounding box center [274, 107] width 17 height 8
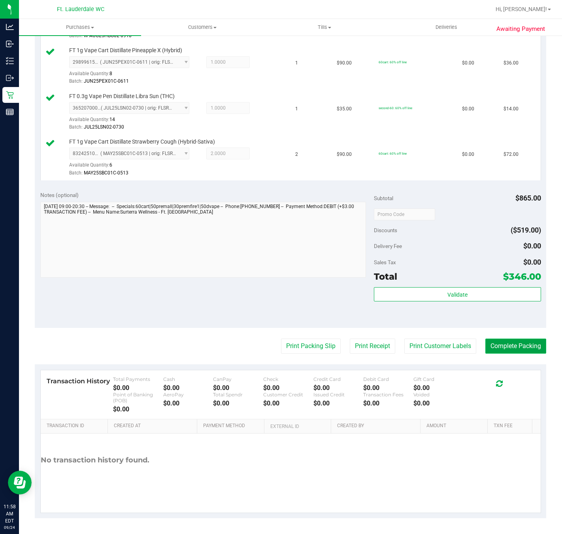
click at [502, 348] on button "Complete Packing" at bounding box center [516, 345] width 61 height 15
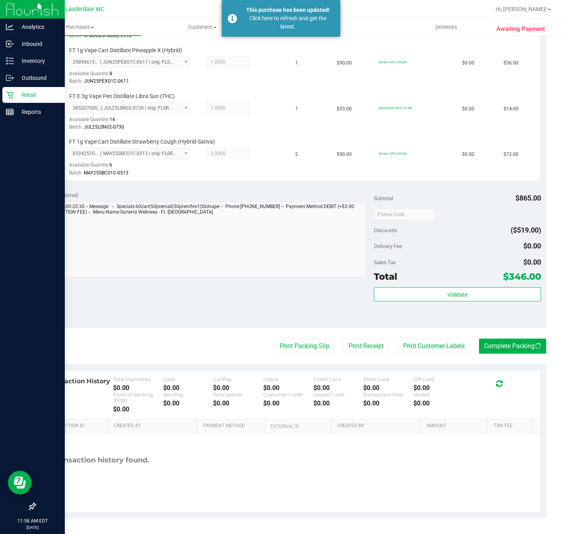
click at [35, 92] on p "Retail" at bounding box center [37, 94] width 47 height 9
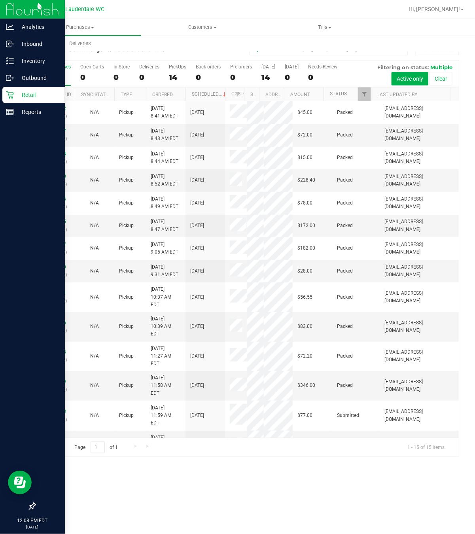
click at [16, 92] on p "Retail" at bounding box center [37, 94] width 47 height 9
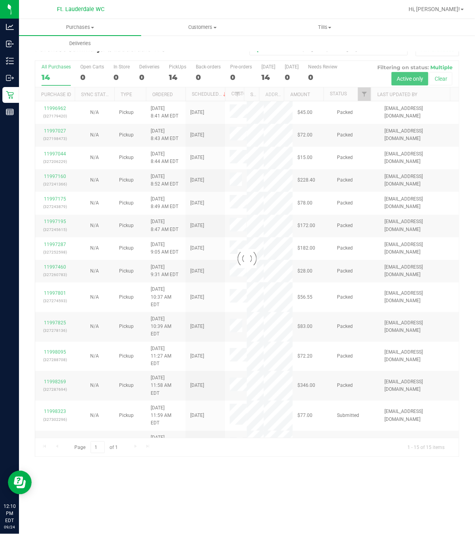
click at [245, 459] on div "Purchase Summary: Ft. Lauderdale WC All Purchases Loading... All Purchases 14 O…" at bounding box center [247, 250] width 456 height 430
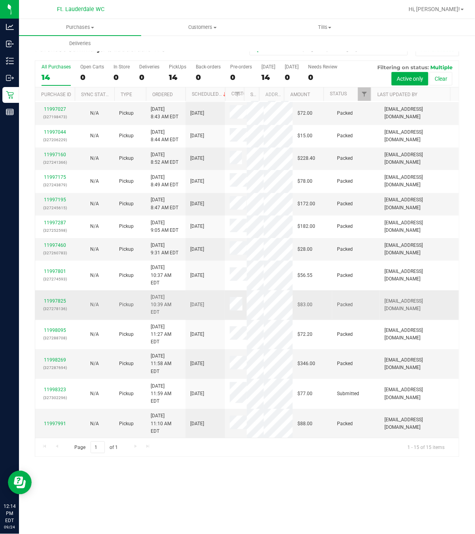
scroll to position [32, 0]
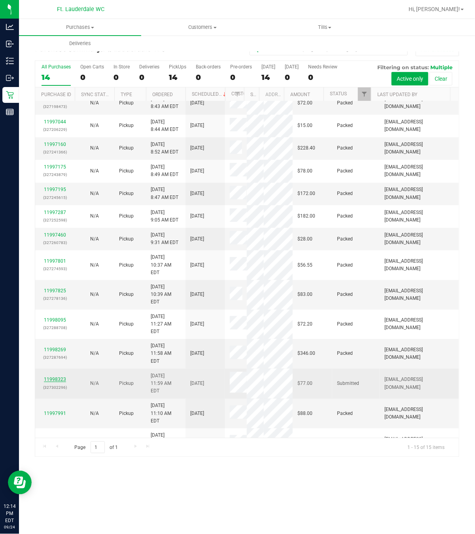
click at [62, 376] on link "11998323" at bounding box center [55, 379] width 22 height 6
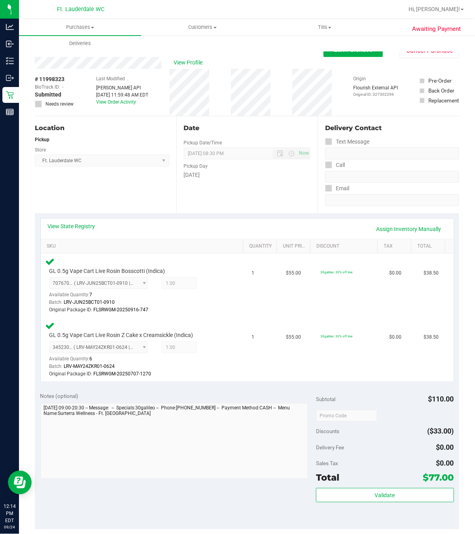
click at [191, 202] on div "Date Pickup Date/Time [DATE] Now [DATE] 08:30 PM Now Pickup Day [DATE]" at bounding box center [247, 164] width 142 height 97
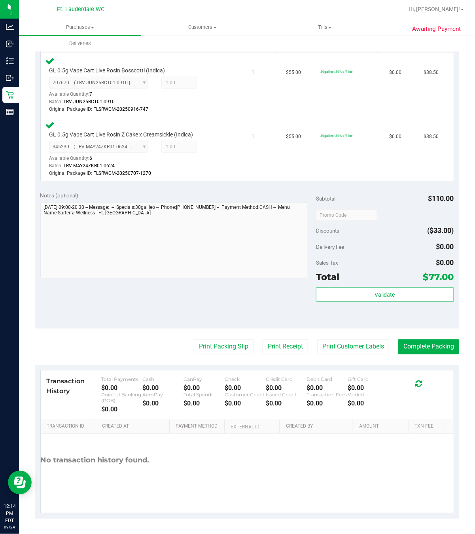
scroll to position [204, 0]
click at [433, 341] on button "Complete Packing" at bounding box center [428, 345] width 61 height 15
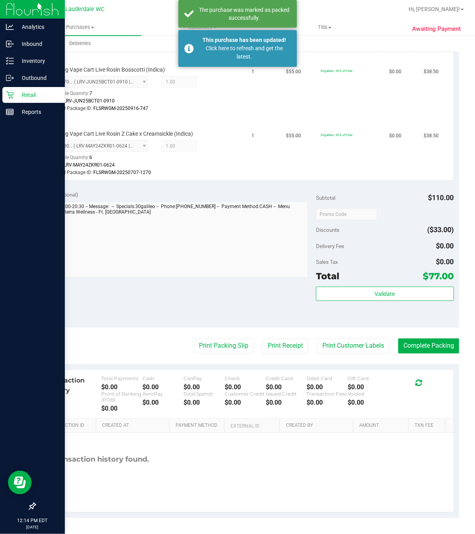
click at [13, 100] on div "Retail" at bounding box center [33, 95] width 62 height 16
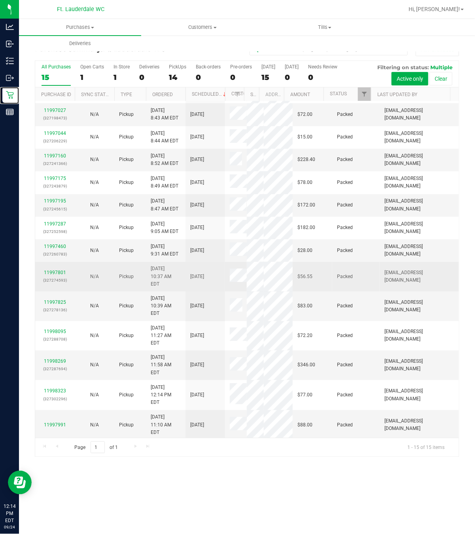
scroll to position [32, 0]
